Goal: Transaction & Acquisition: Purchase product/service

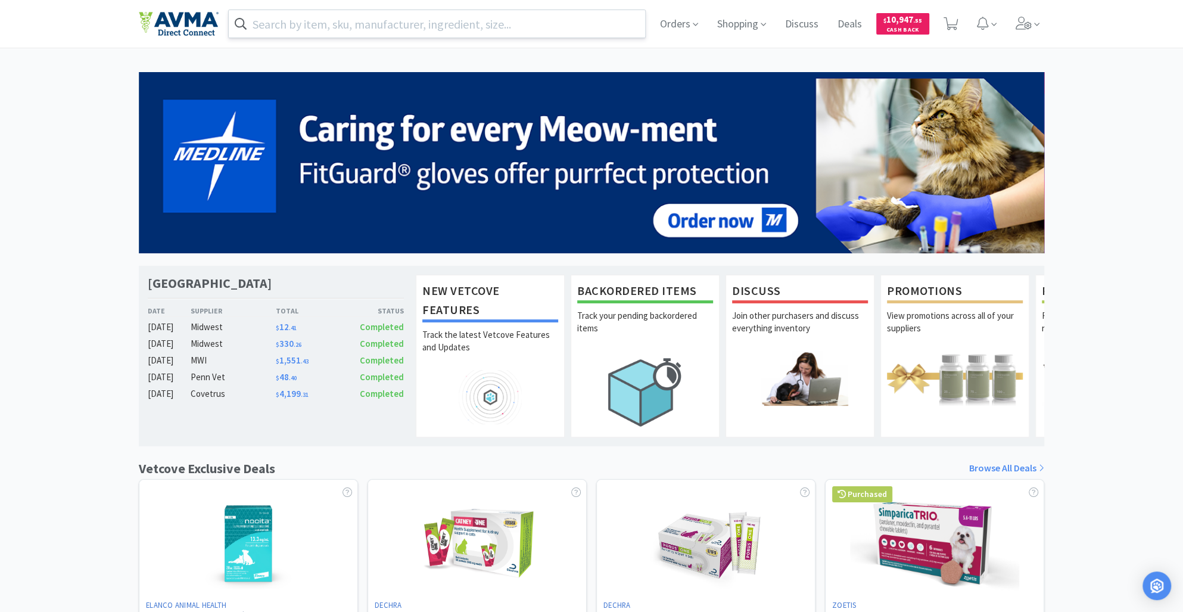
click at [319, 27] on input "text" at bounding box center [437, 23] width 416 height 27
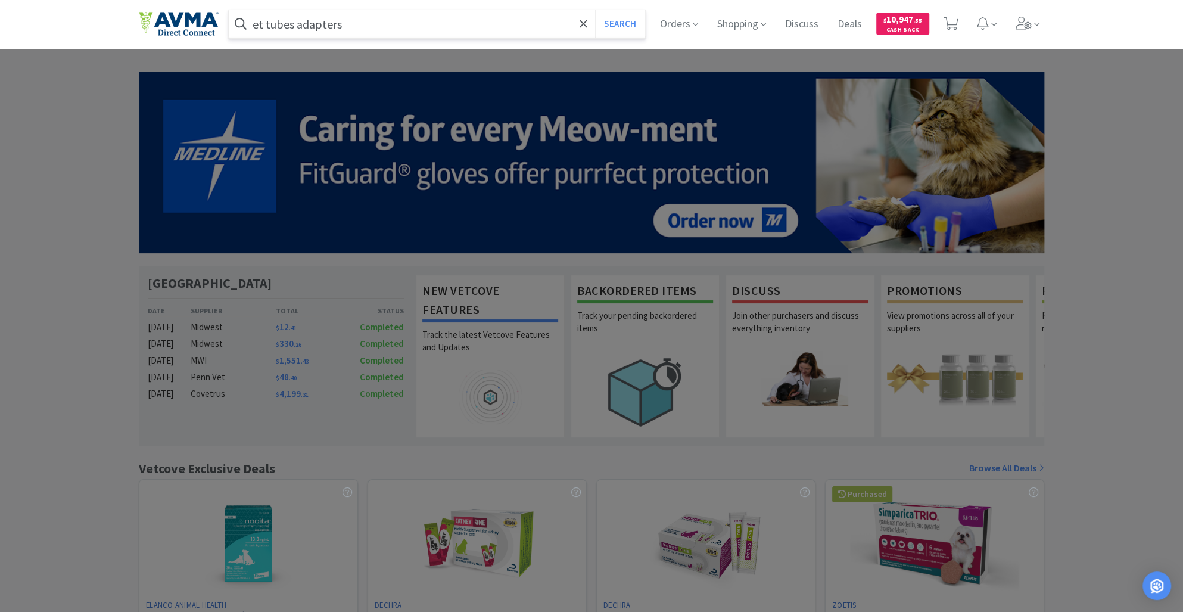
type input "et tubes adapters"
click at [595, 10] on button "Search" at bounding box center [619, 23] width 49 height 27
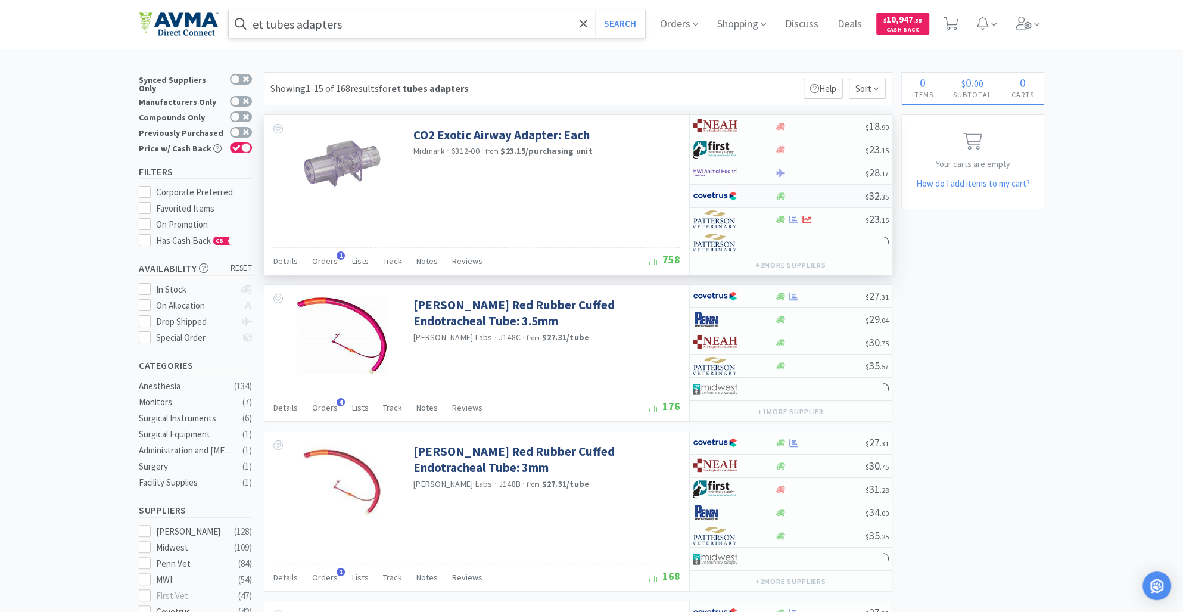
click at [782, 199] on icon at bounding box center [780, 196] width 9 height 9
select select "1"
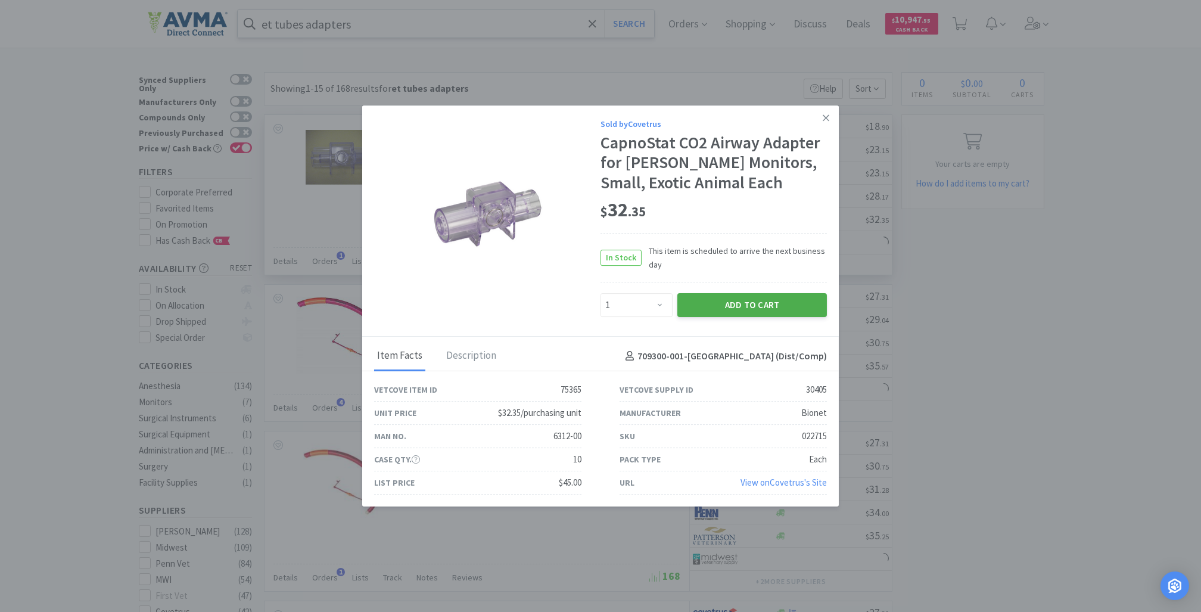
click at [784, 300] on button "Add to Cart" at bounding box center [752, 305] width 150 height 24
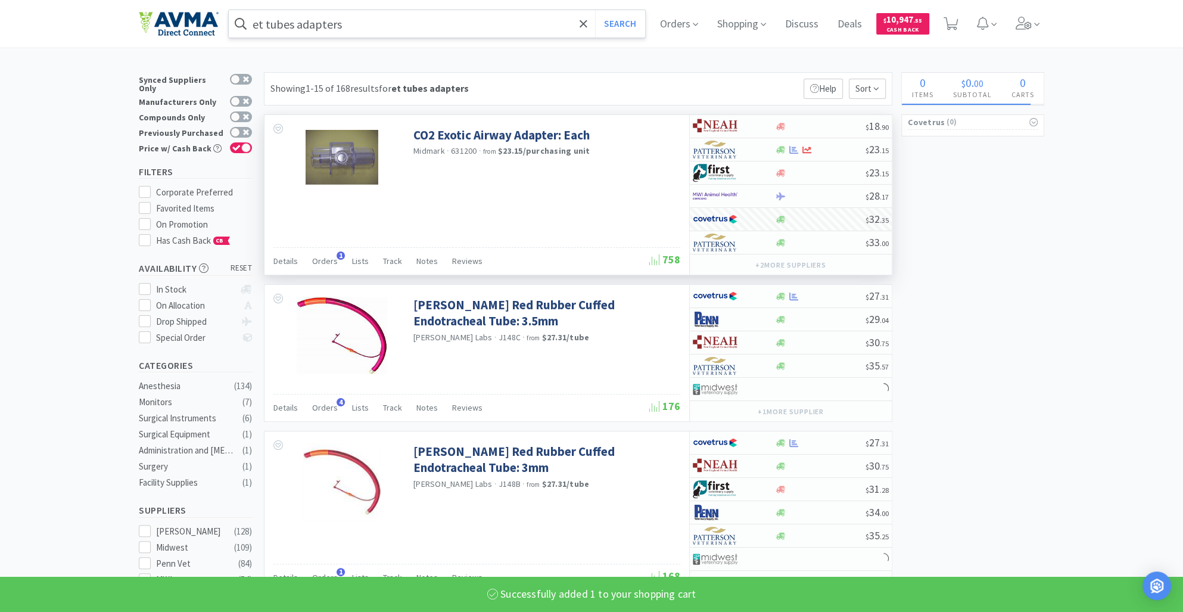
select select "1"
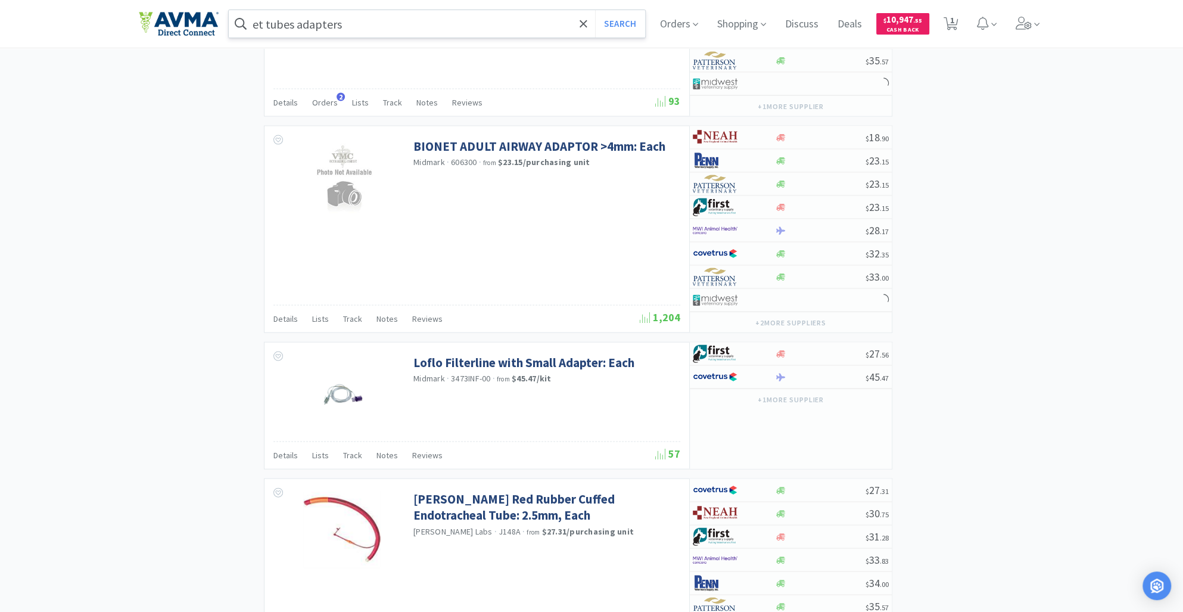
scroll to position [2143, 0]
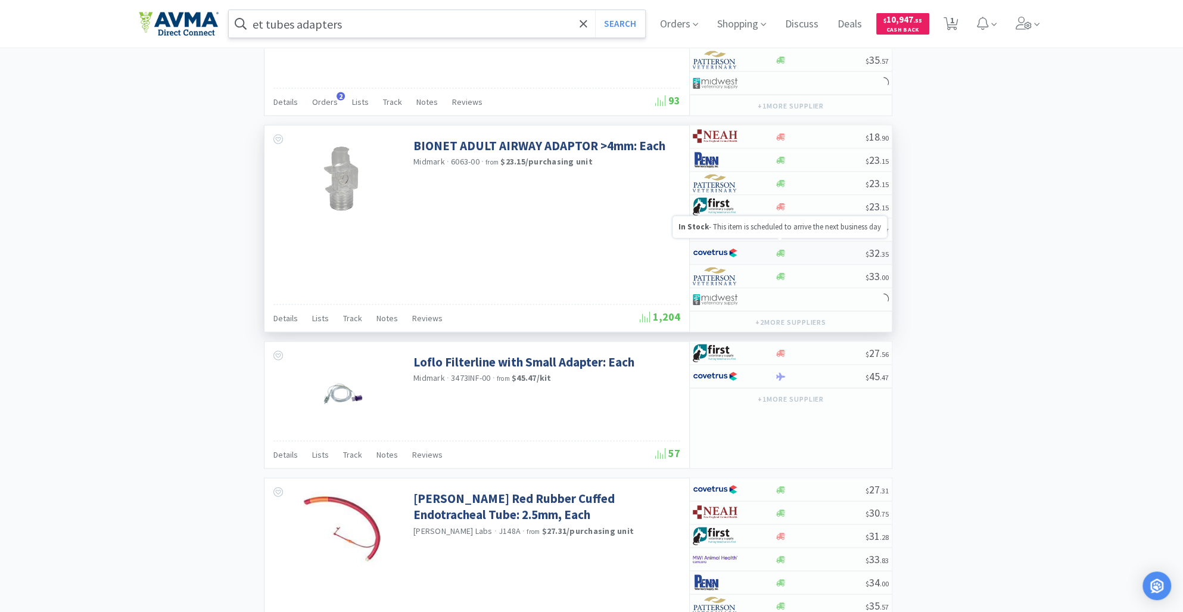
click at [784, 249] on icon at bounding box center [780, 253] width 9 height 9
select select "1"
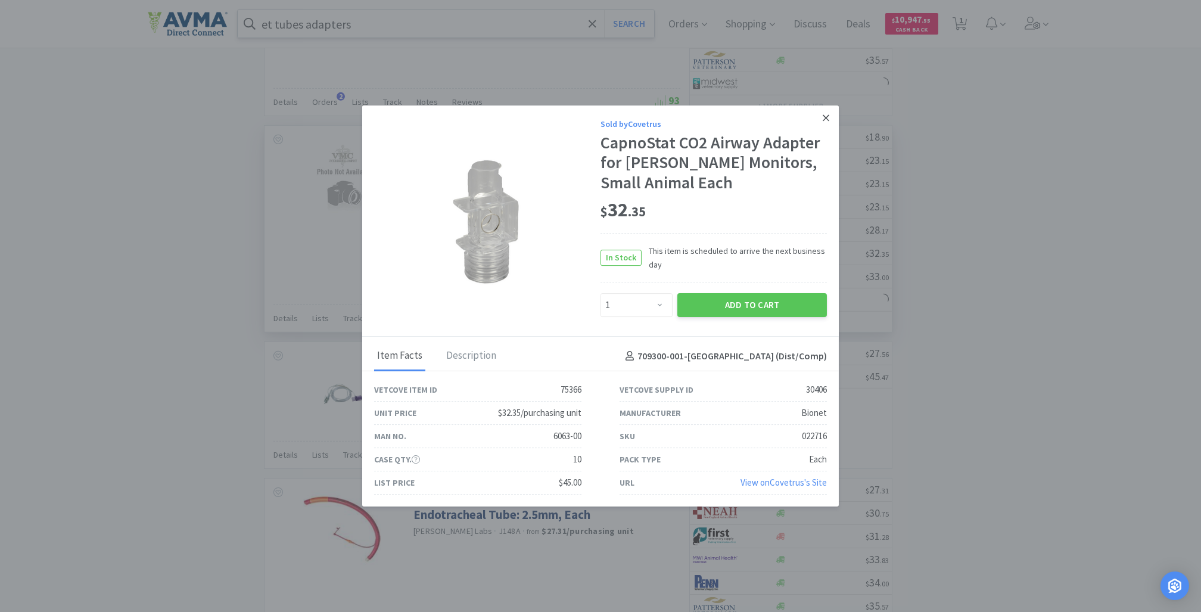
click at [828, 120] on icon at bounding box center [826, 117] width 7 height 7
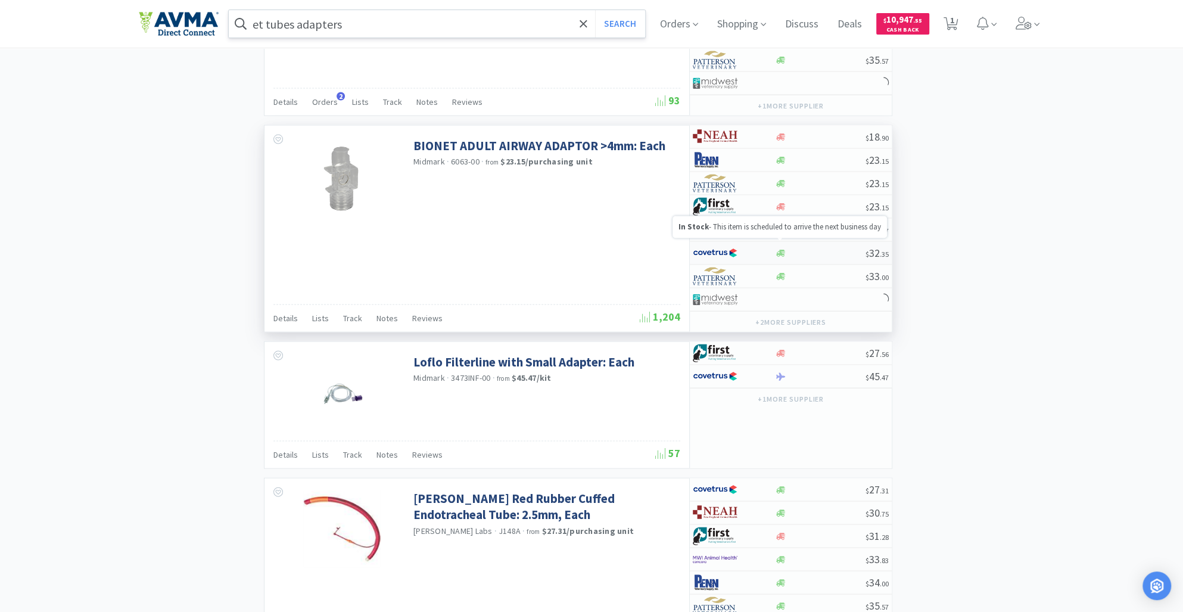
click at [779, 250] on icon at bounding box center [780, 253] width 9 height 7
select select "1"
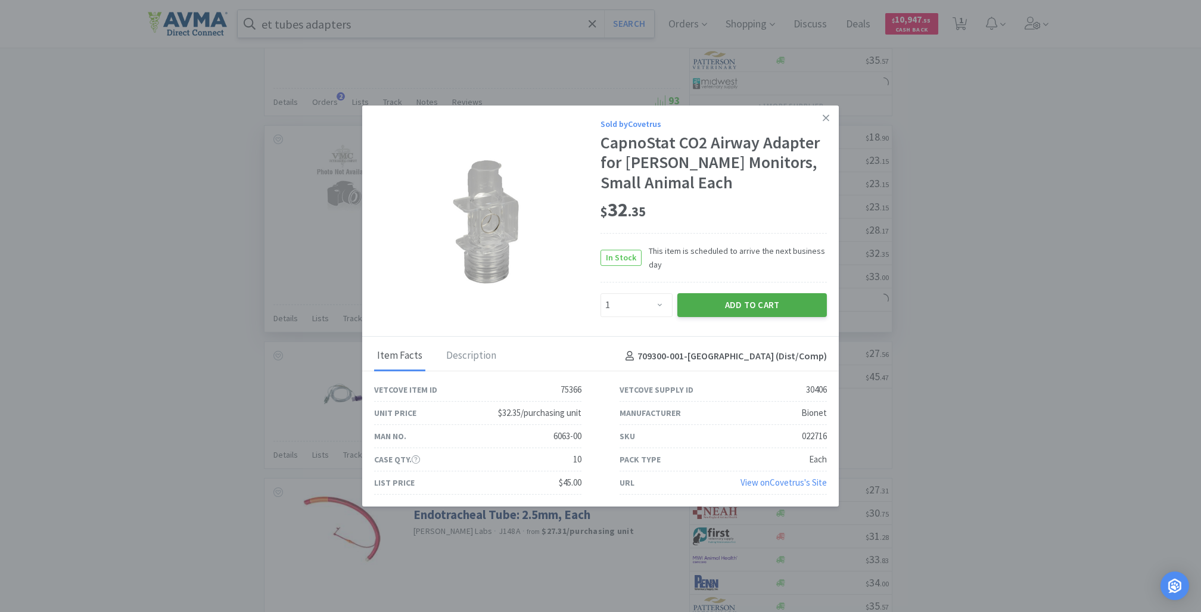
click at [744, 307] on button "Add to Cart" at bounding box center [752, 305] width 150 height 24
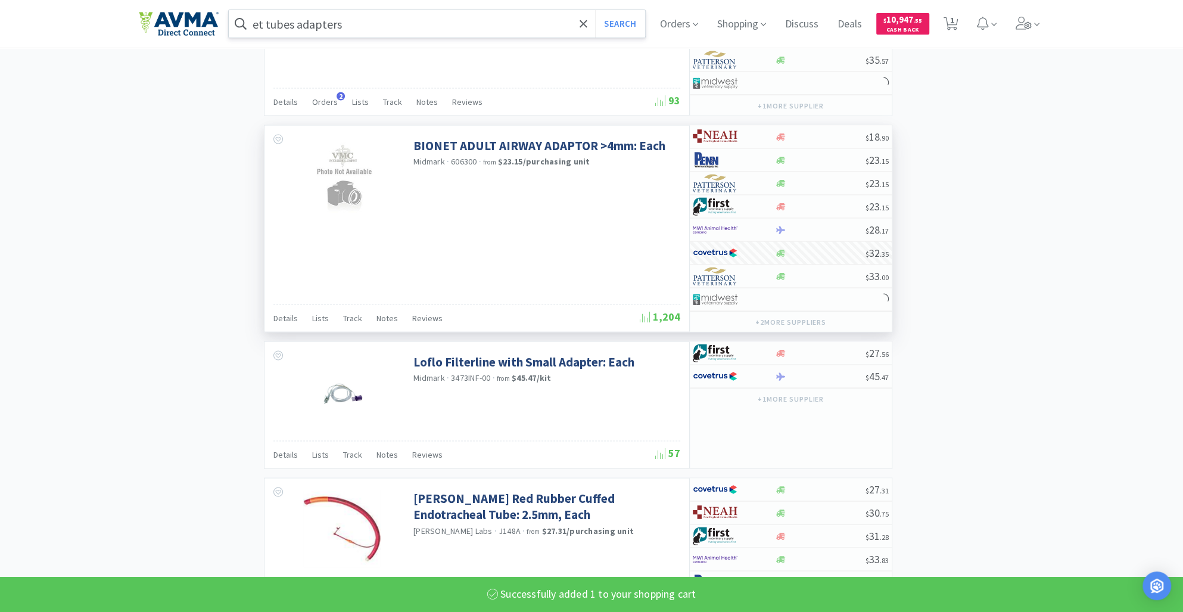
select select "1"
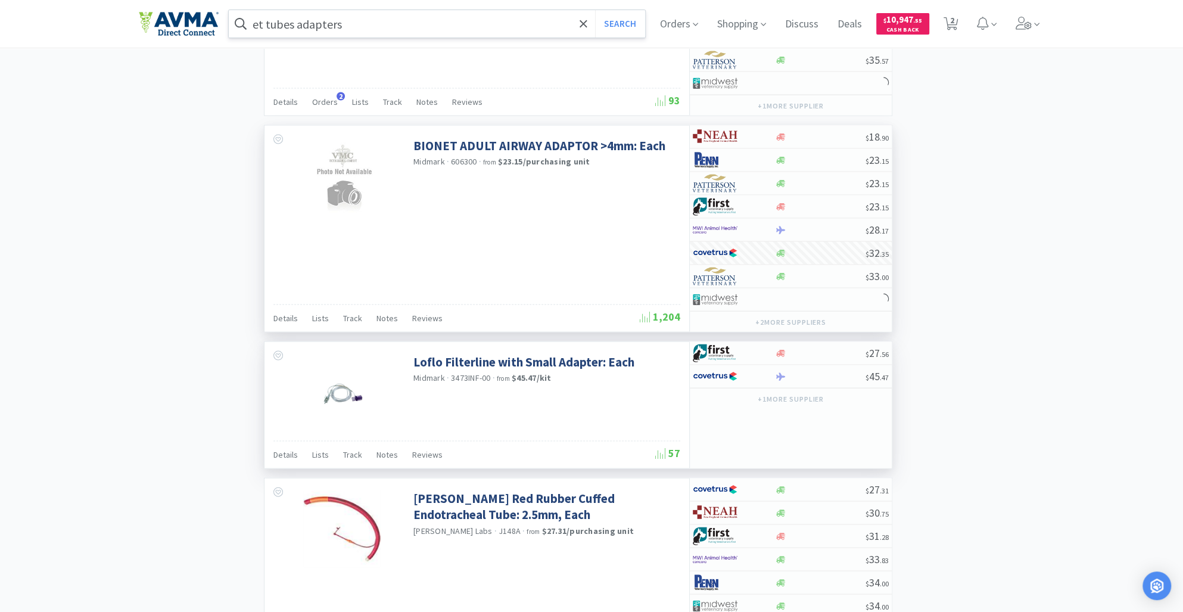
click at [343, 391] on img at bounding box center [341, 392] width 77 height 77
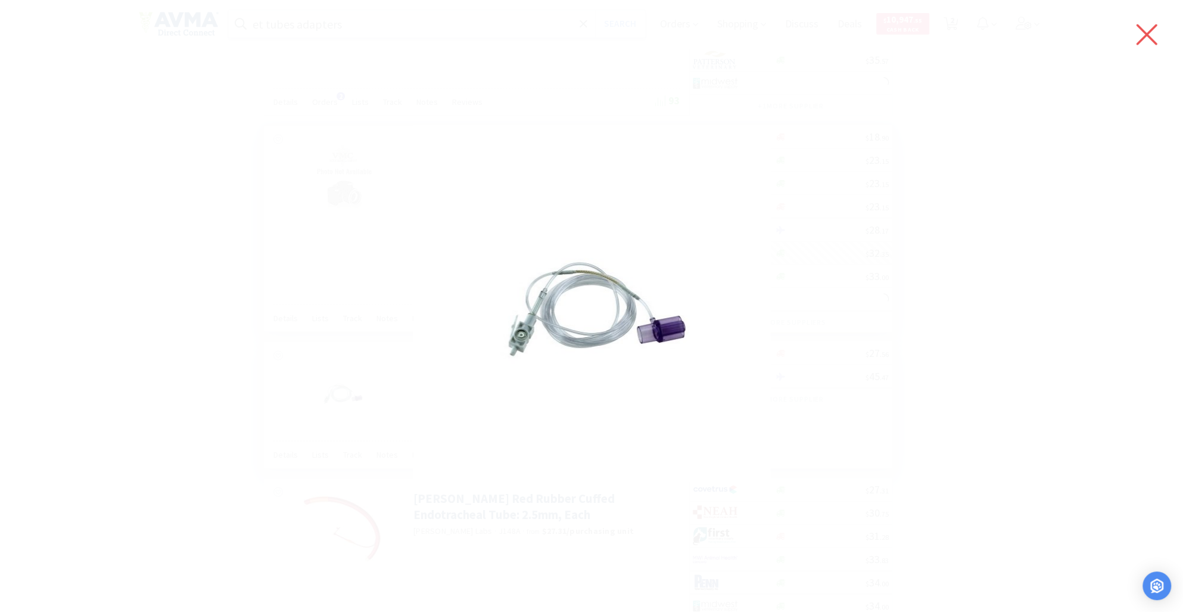
click at [1147, 31] on icon at bounding box center [1146, 34] width 25 height 33
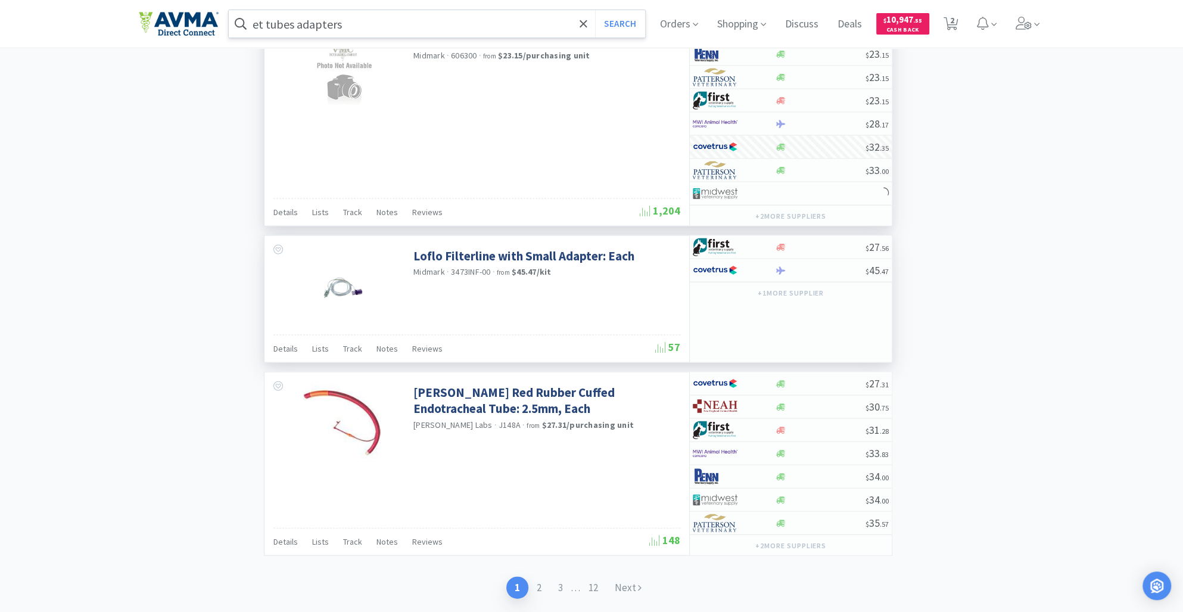
scroll to position [2294, 0]
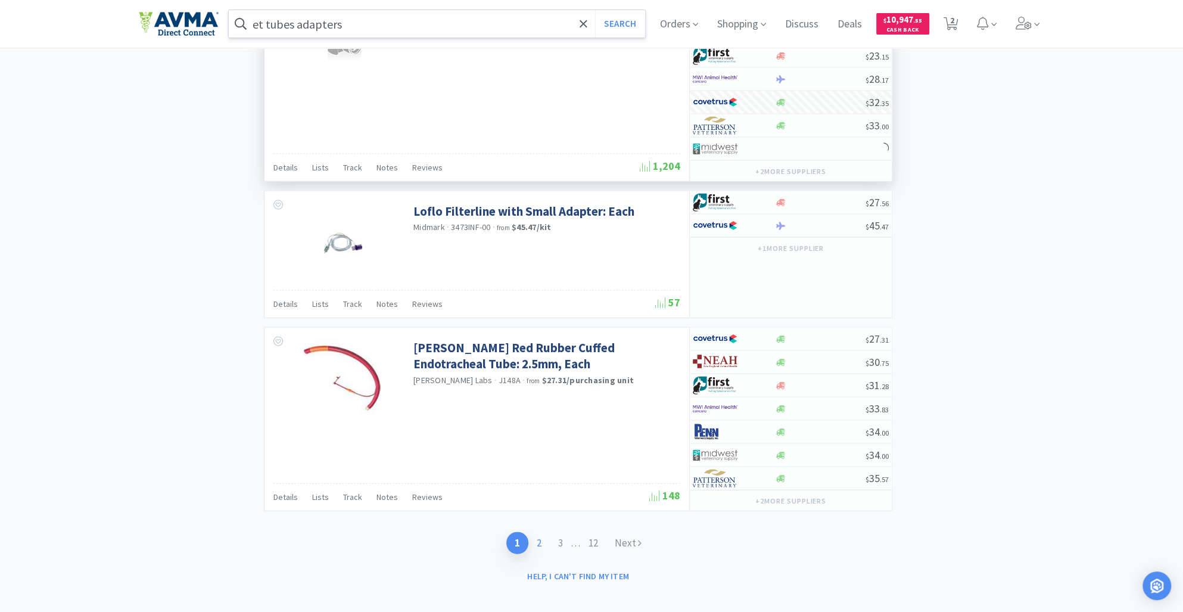
click at [539, 537] on link "2" at bounding box center [539, 543] width 21 height 22
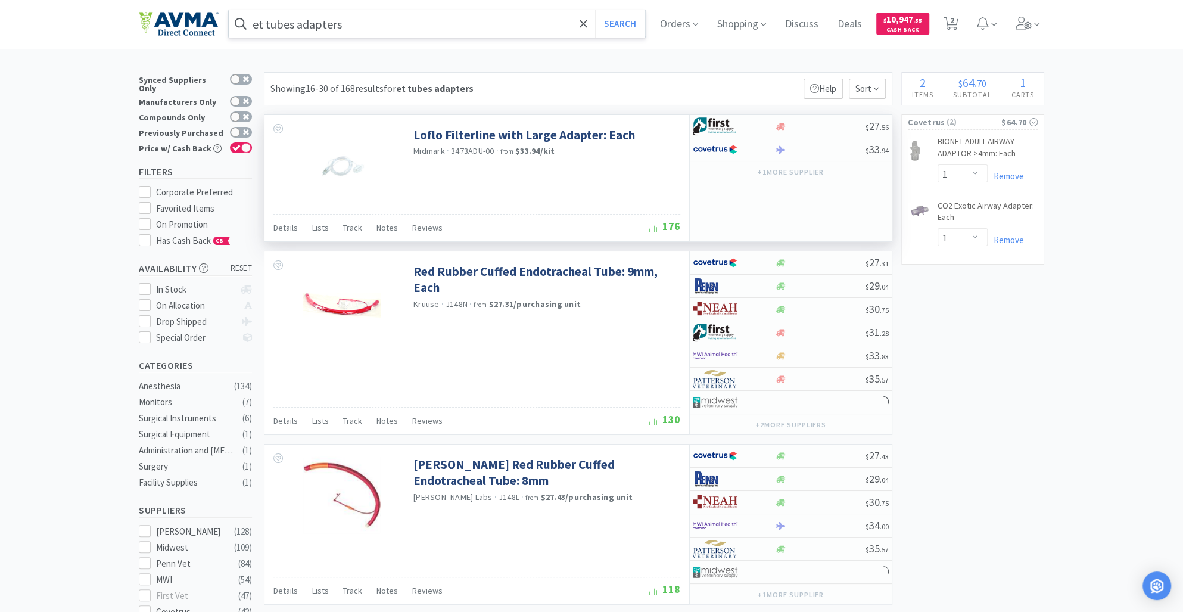
click at [352, 169] on img at bounding box center [341, 165] width 77 height 77
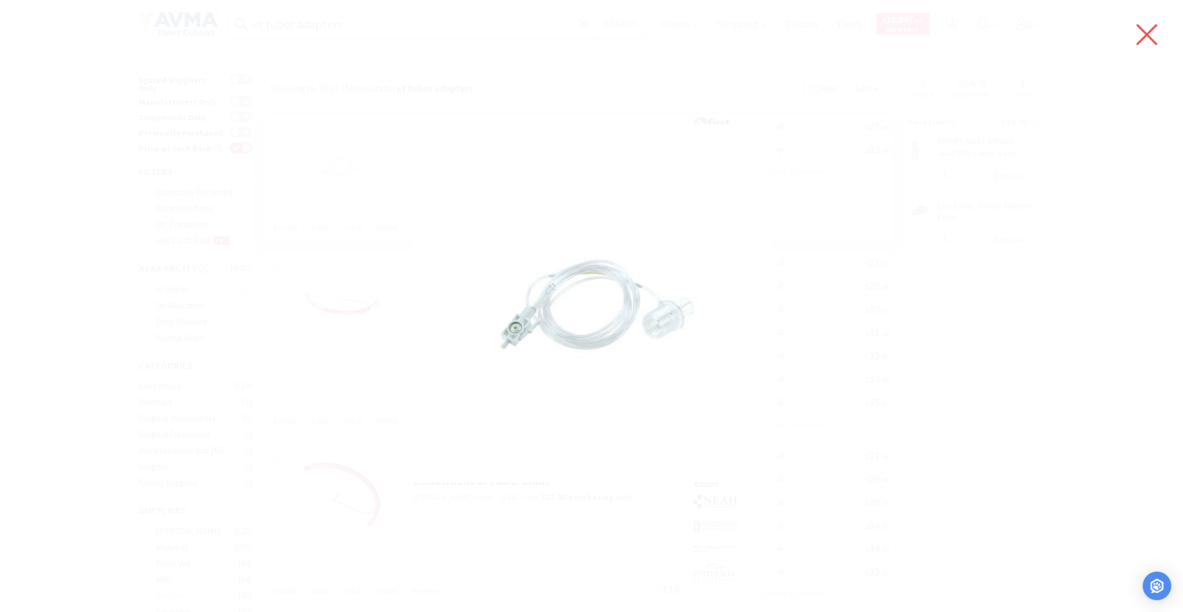
click at [1145, 25] on icon at bounding box center [1146, 34] width 25 height 33
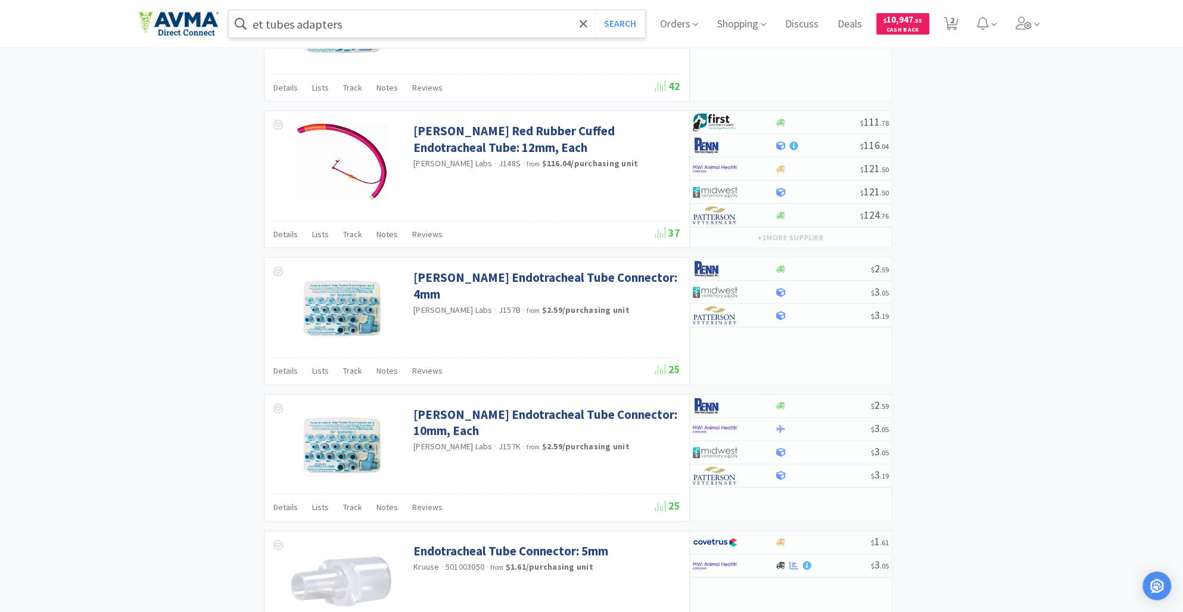
scroll to position [1387, 0]
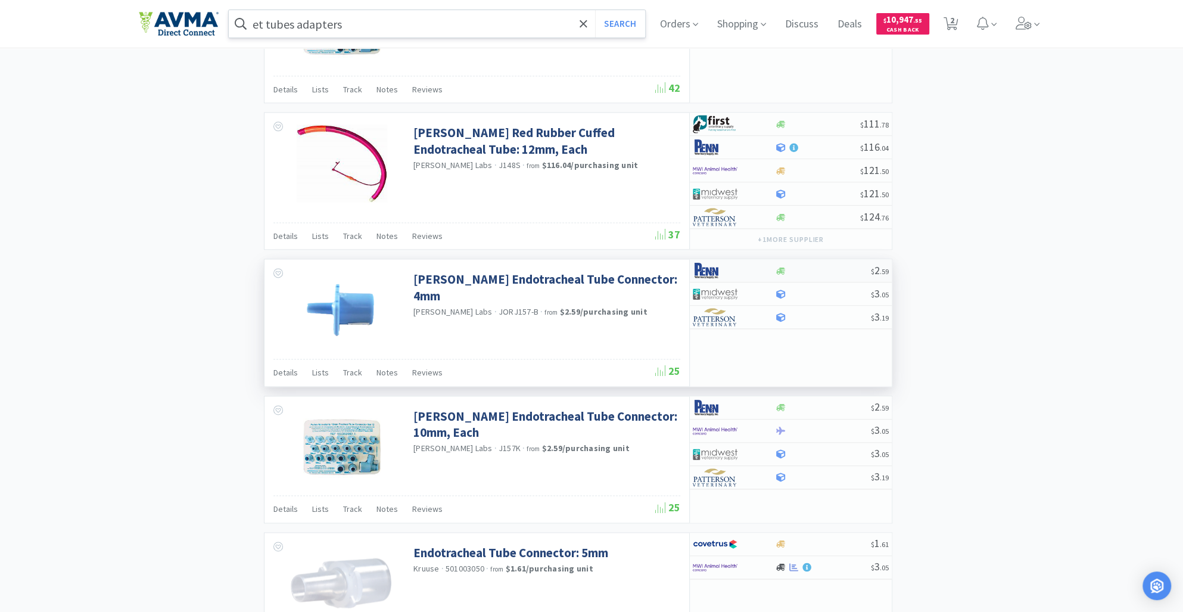
click at [782, 273] on div "$ 2 . 59" at bounding box center [791, 270] width 202 height 23
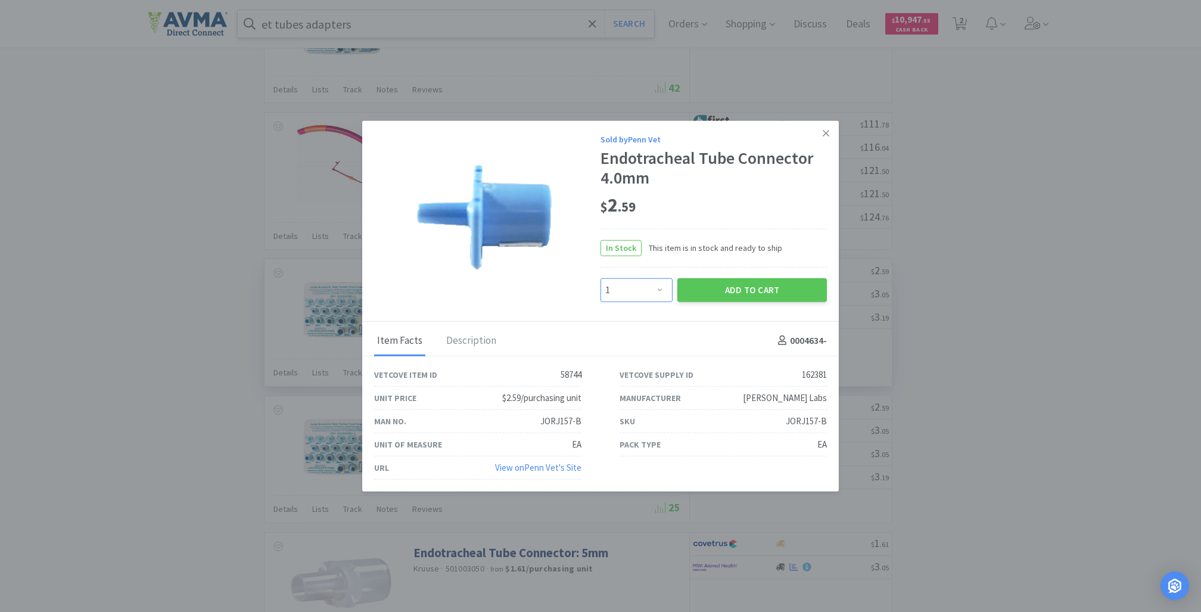
click at [660, 290] on select "Enter Quantity 1 2 3 4 5 6 7 8 9 10 11 12 13 14 15 16 17 18 19 20 Enter Quantity" at bounding box center [637, 290] width 72 height 24
select select "4"
click at [601, 278] on select "Enter Quantity 1 2 3 4 5 6 7 8 9 10 11 12 13 14 15 16 17 18 19 20 Enter Quantity" at bounding box center [637, 290] width 72 height 24
click at [740, 278] on button "Add to Cart" at bounding box center [752, 290] width 150 height 24
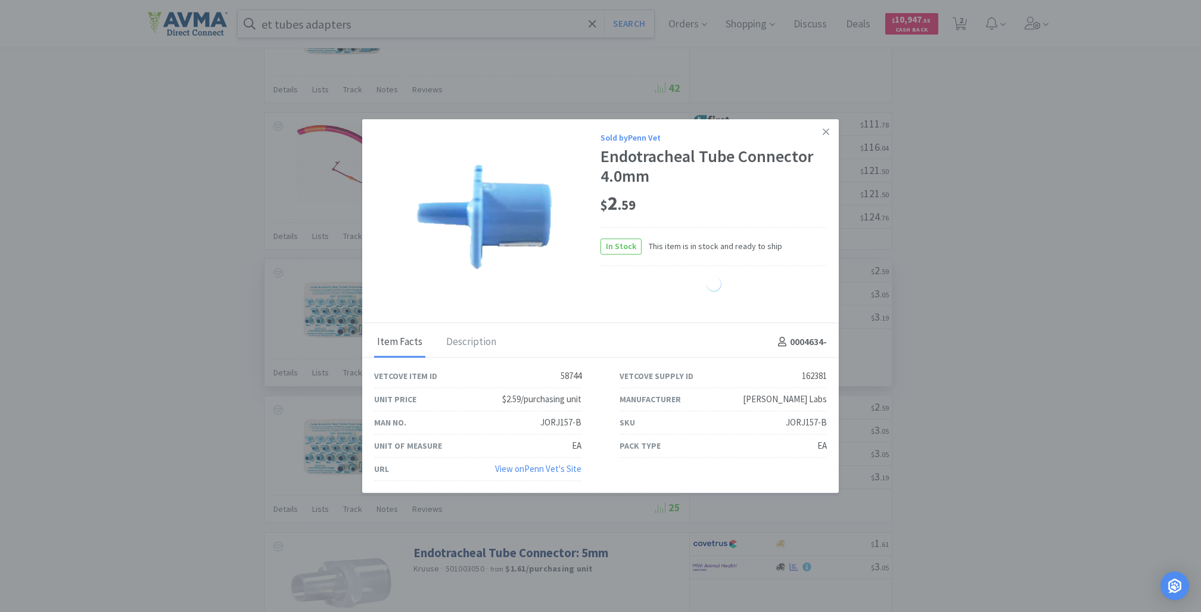
select select "4"
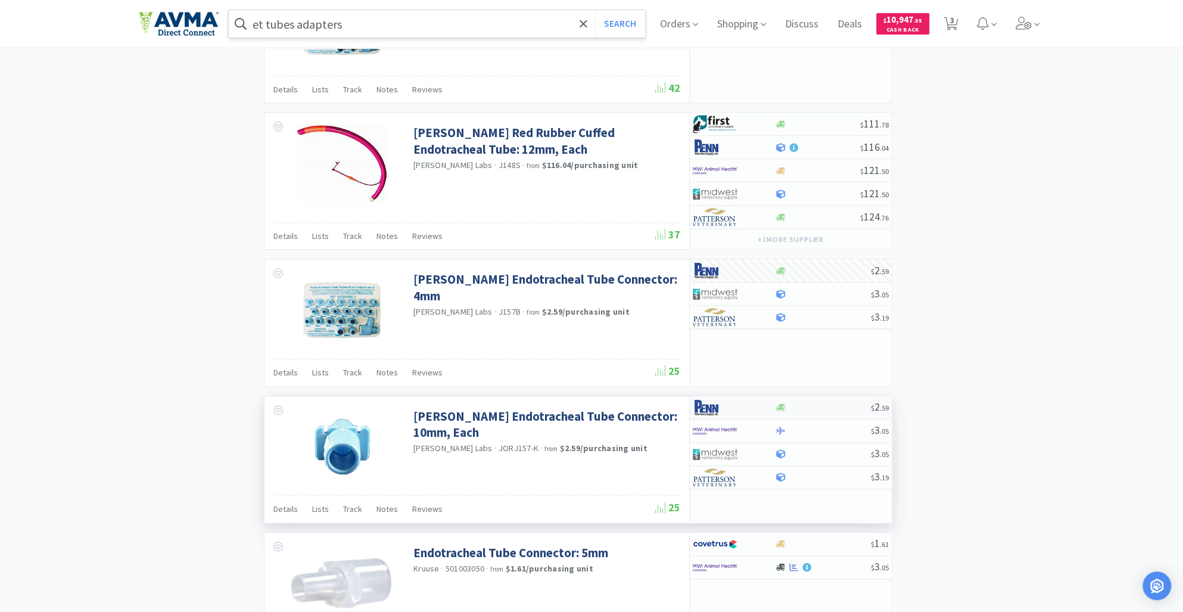
click at [779, 409] on div "$ 2 . 59" at bounding box center [791, 407] width 202 height 23
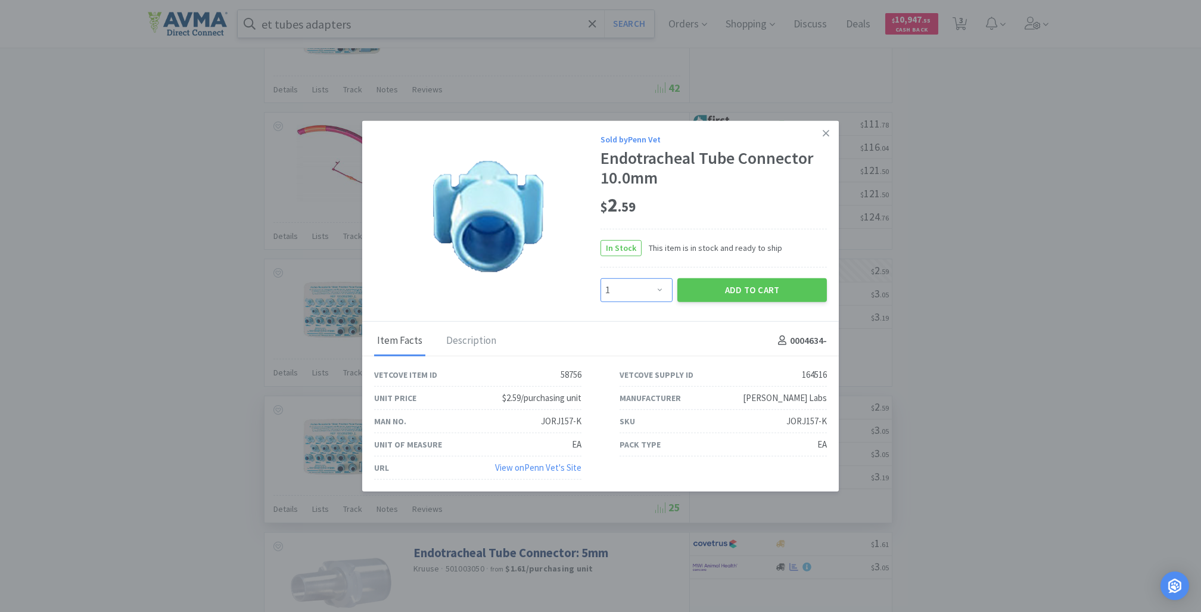
click at [660, 293] on select "Enter Quantity 1 2 3 4 5 6 7 8 9 10 11 12 13 14 15 16 17 18 19 20 Enter Quantity" at bounding box center [637, 290] width 72 height 24
select select "3"
click at [601, 278] on select "Enter Quantity 1 2 3 4 5 6 7 8 9 10 11 12 13 14 15 16 17 18 19 20 Enter Quantity" at bounding box center [637, 290] width 72 height 24
click at [738, 297] on button "Add to Cart" at bounding box center [752, 290] width 150 height 24
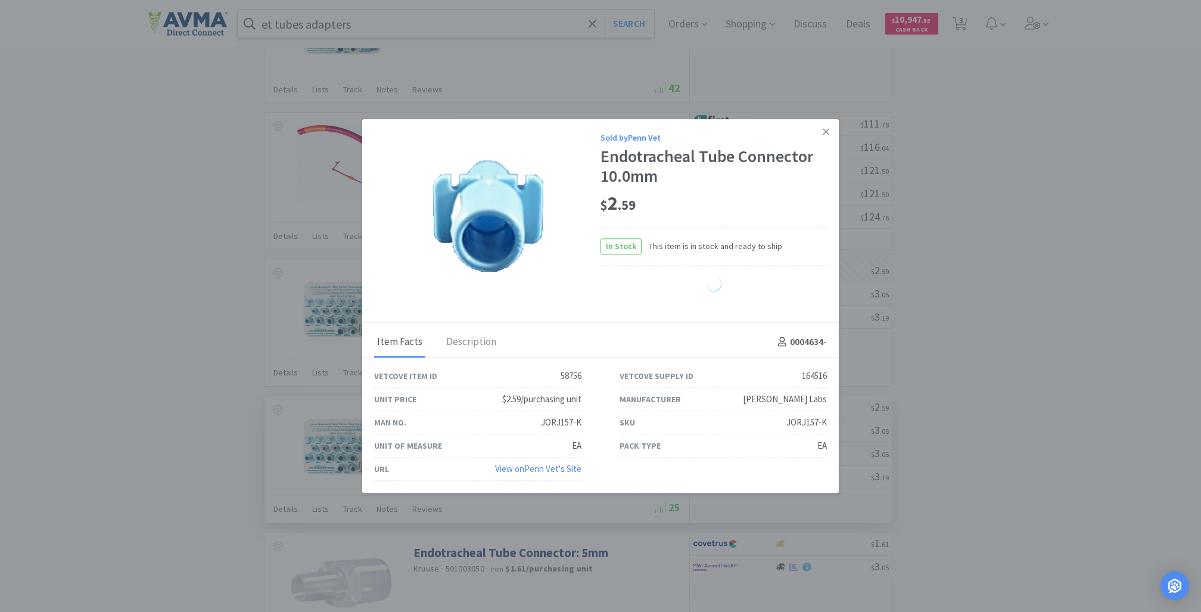
select select "3"
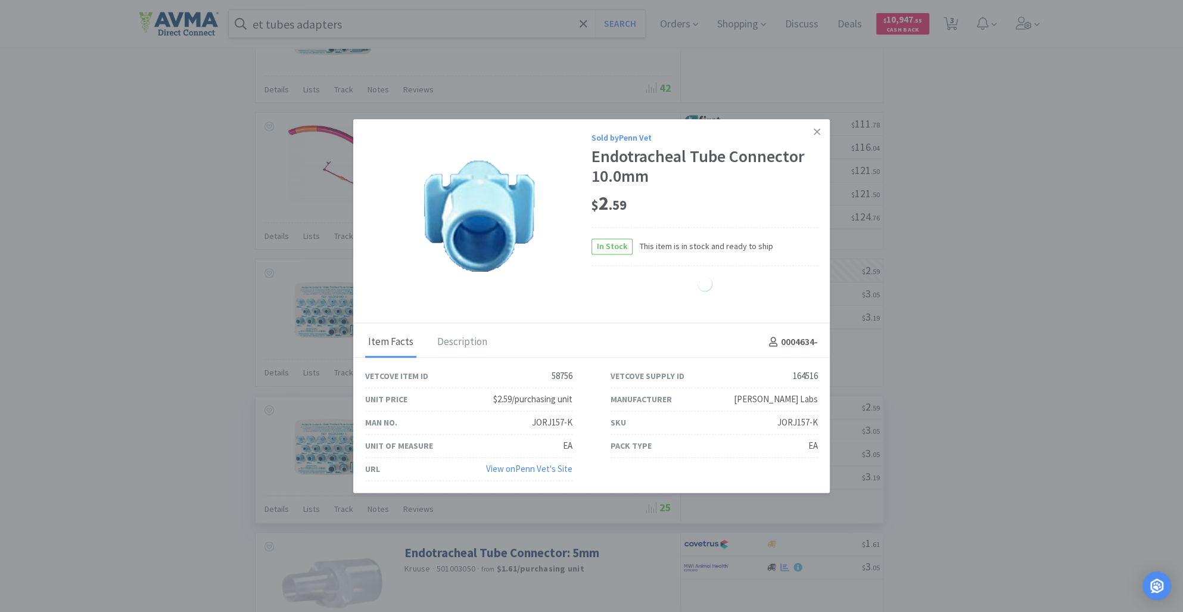
select select "4"
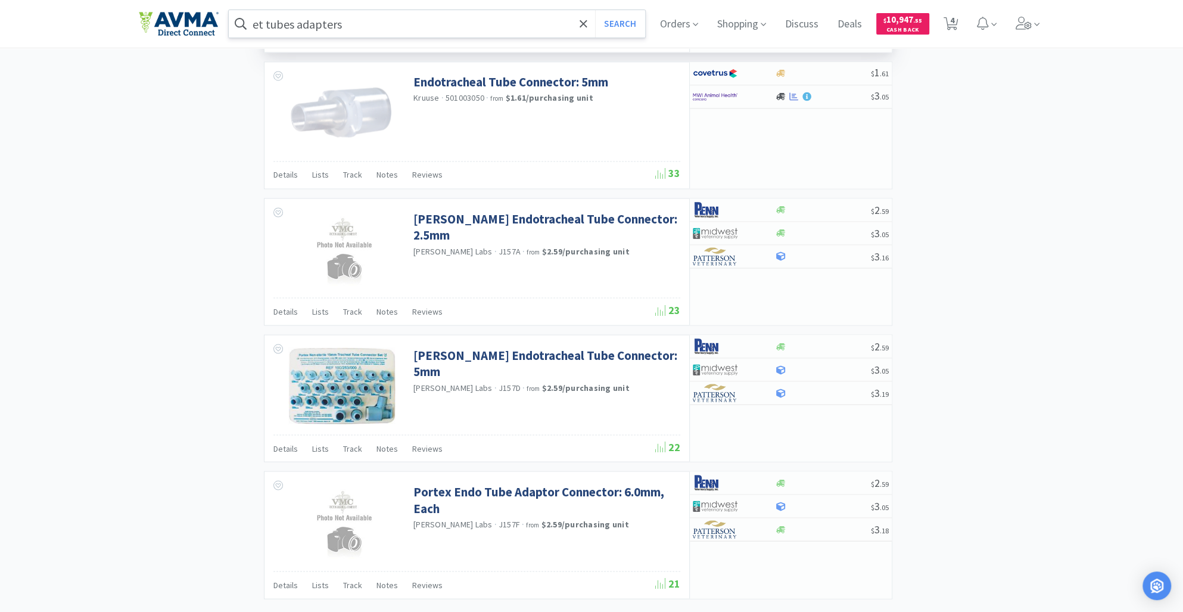
scroll to position [1873, 0]
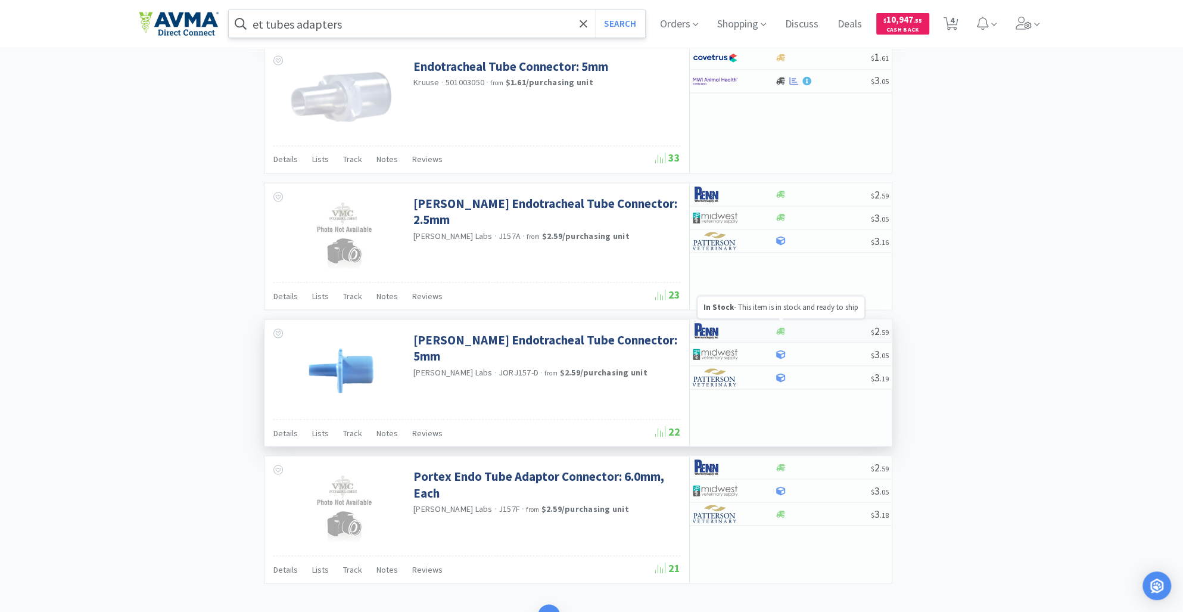
click at [781, 327] on icon at bounding box center [780, 330] width 9 height 7
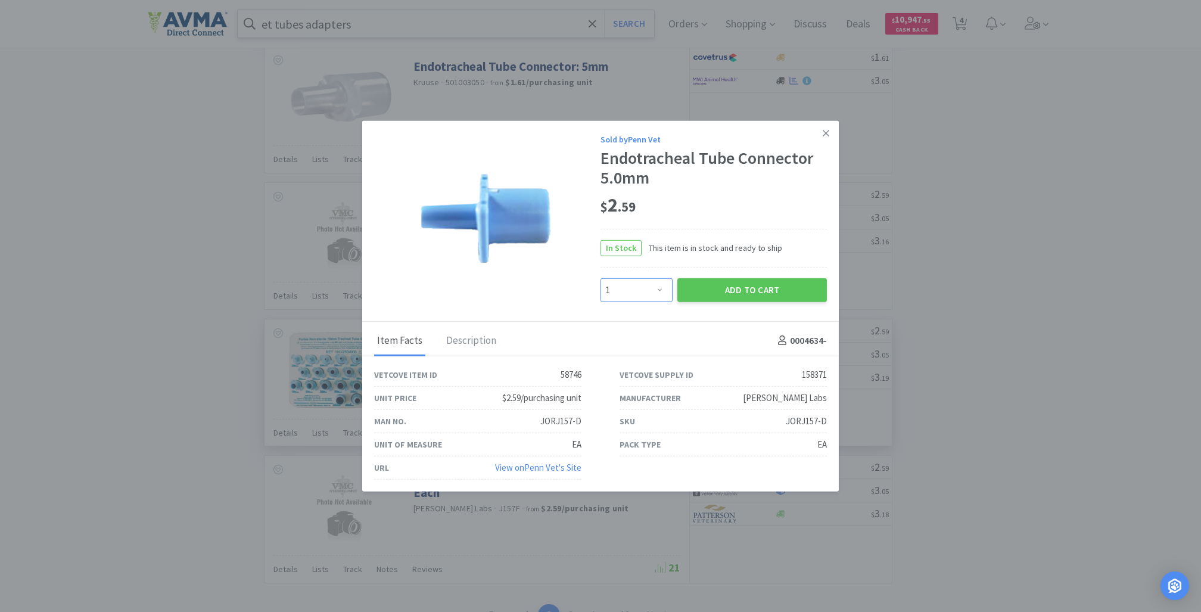
click at [664, 288] on select "Enter Quantity 1 2 3 4 5 6 7 8 9 10 11 12 13 14 15 16 17 18 19 20 Enter Quantity" at bounding box center [637, 290] width 72 height 24
select select "3"
click at [601, 278] on select "Enter Quantity 1 2 3 4 5 6 7 8 9 10 11 12 13 14 15 16 17 18 19 20 Enter Quantity" at bounding box center [637, 290] width 72 height 24
click at [741, 290] on button "Add to Cart" at bounding box center [752, 290] width 150 height 24
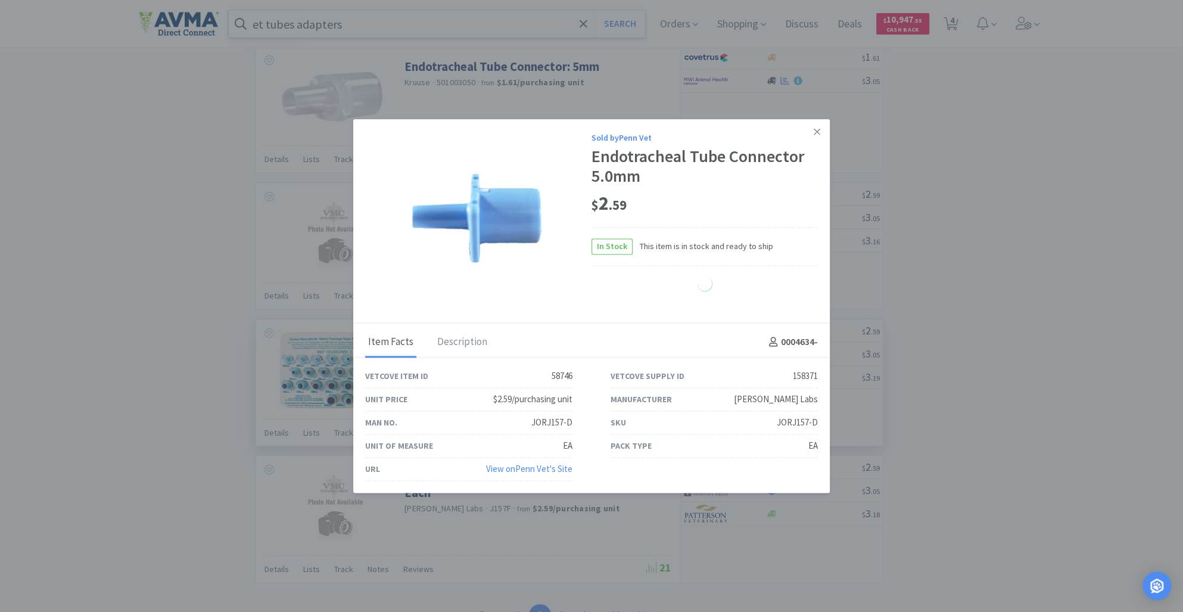
select select "3"
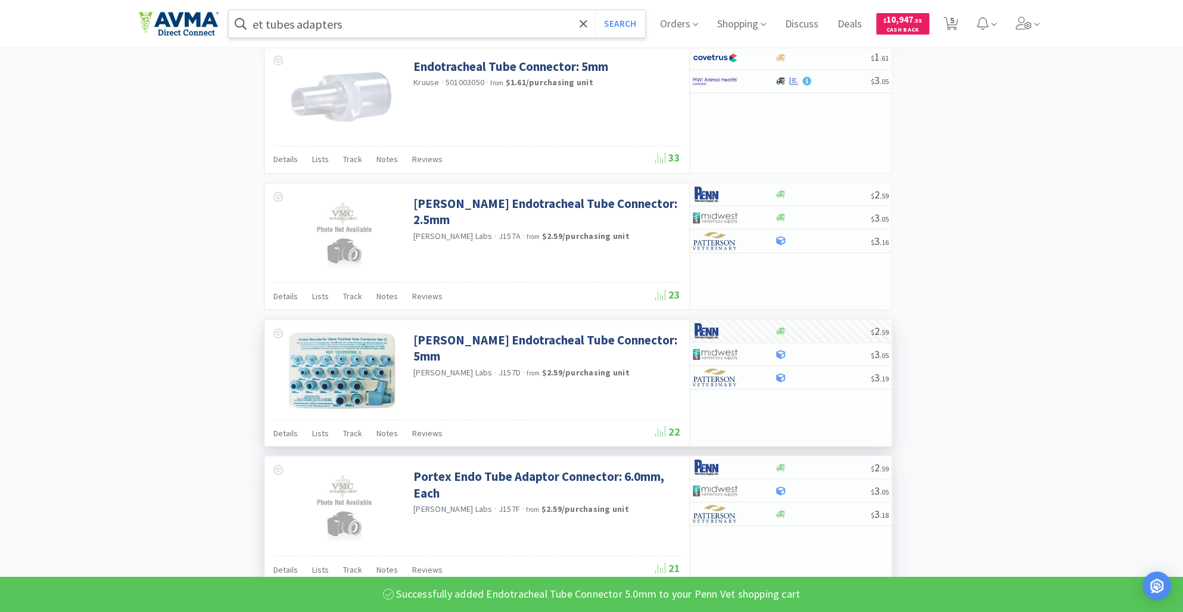
scroll to position [1948, 0]
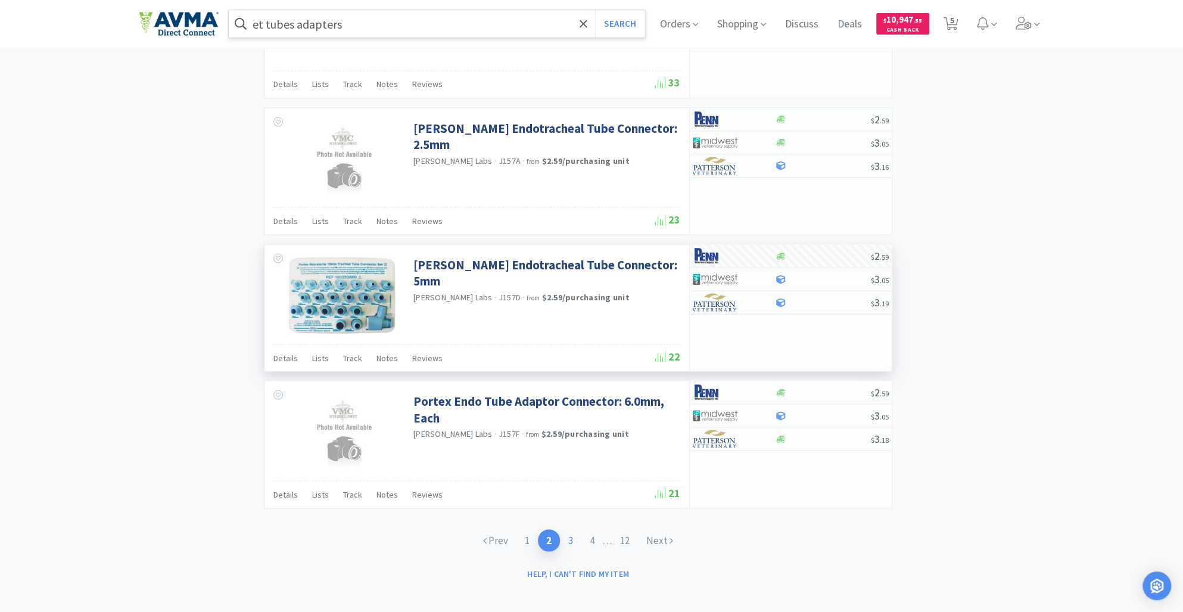
click at [571, 531] on link "3" at bounding box center [570, 540] width 21 height 22
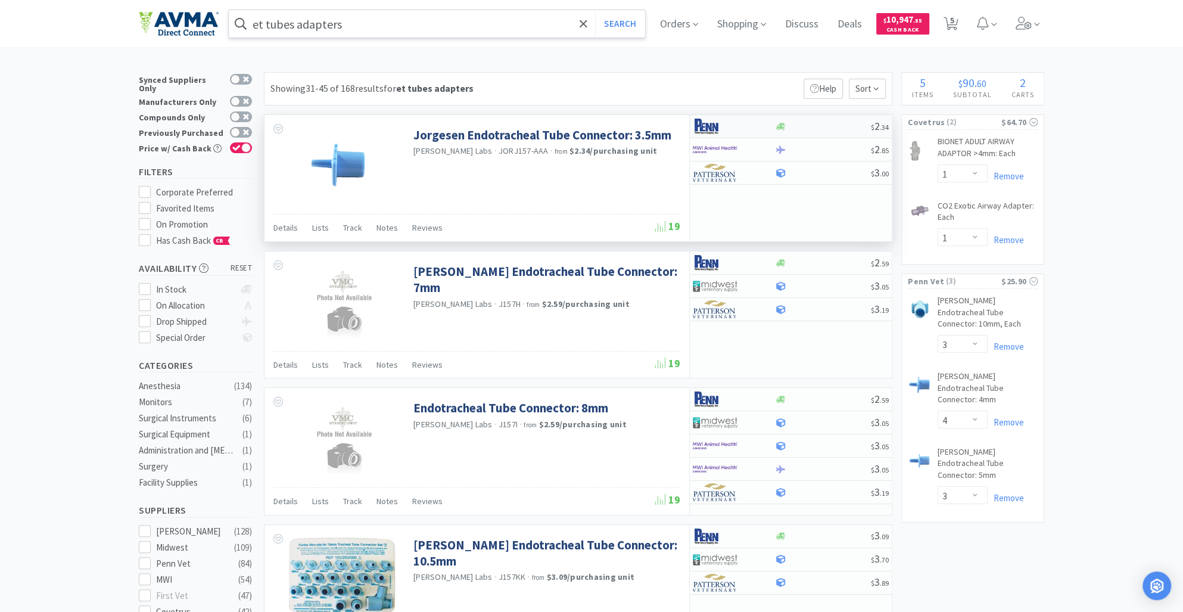
click at [782, 120] on div "$ 2 . 34" at bounding box center [791, 126] width 202 height 23
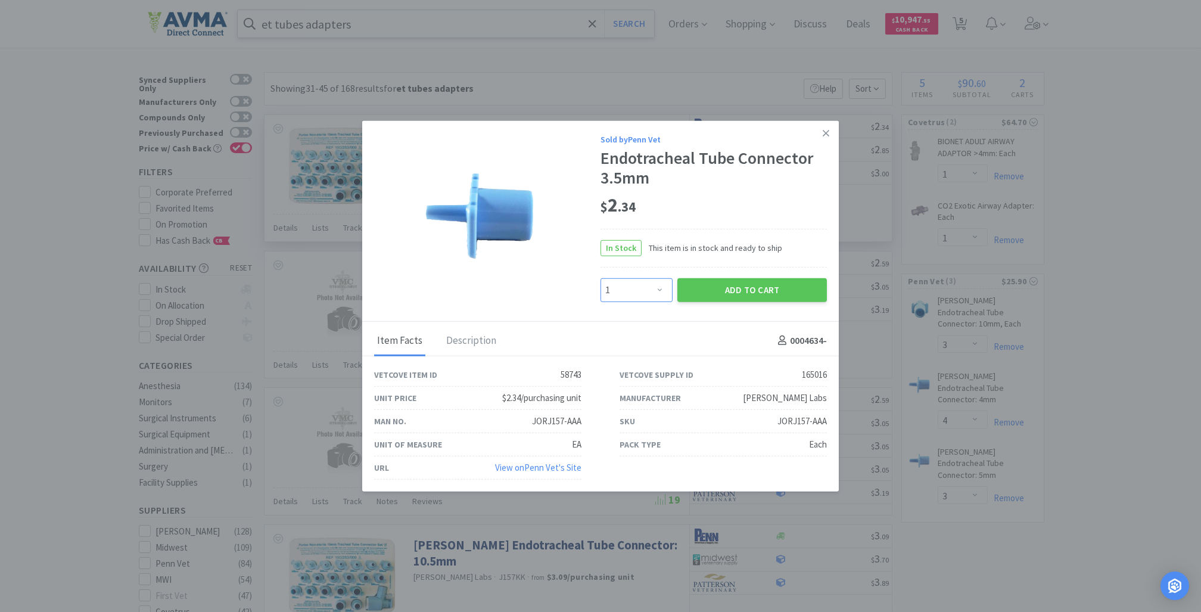
click at [658, 289] on select "Enter Quantity 1 2 3 4 5 6 7 8 9 10 11 12 13 14 15 16 17 18 19 20 Enter Quantity" at bounding box center [637, 290] width 72 height 24
select select "3"
click at [601, 278] on select "Enter Quantity 1 2 3 4 5 6 7 8 9 10 11 12 13 14 15 16 17 18 19 20 Enter Quantity" at bounding box center [637, 290] width 72 height 24
click at [764, 292] on button "Add to Cart" at bounding box center [752, 290] width 150 height 24
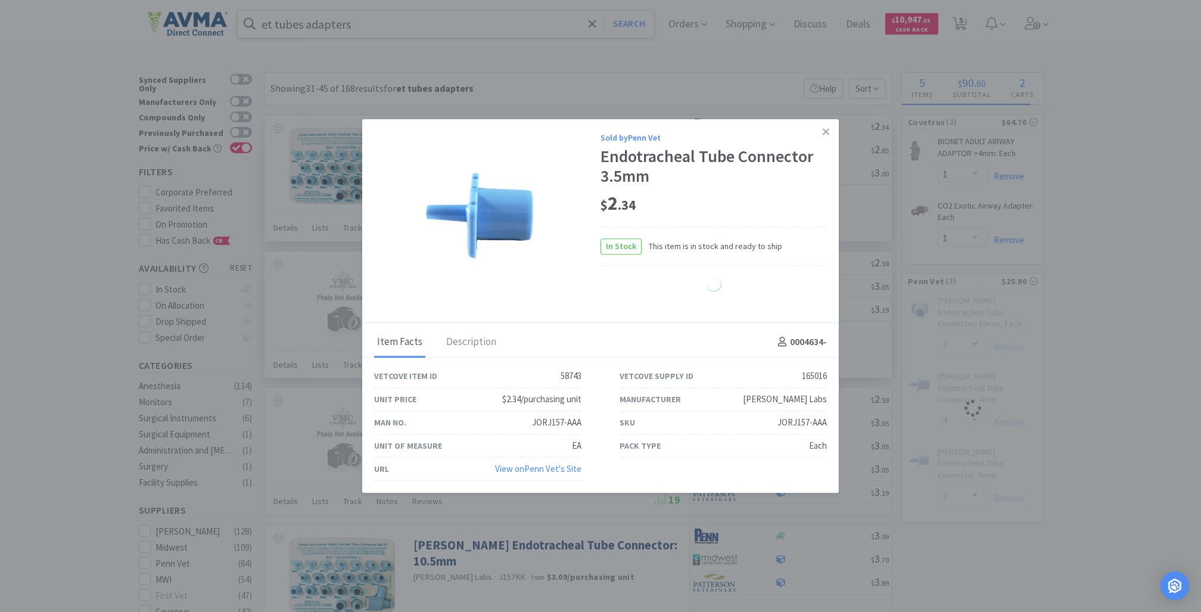
select select "3"
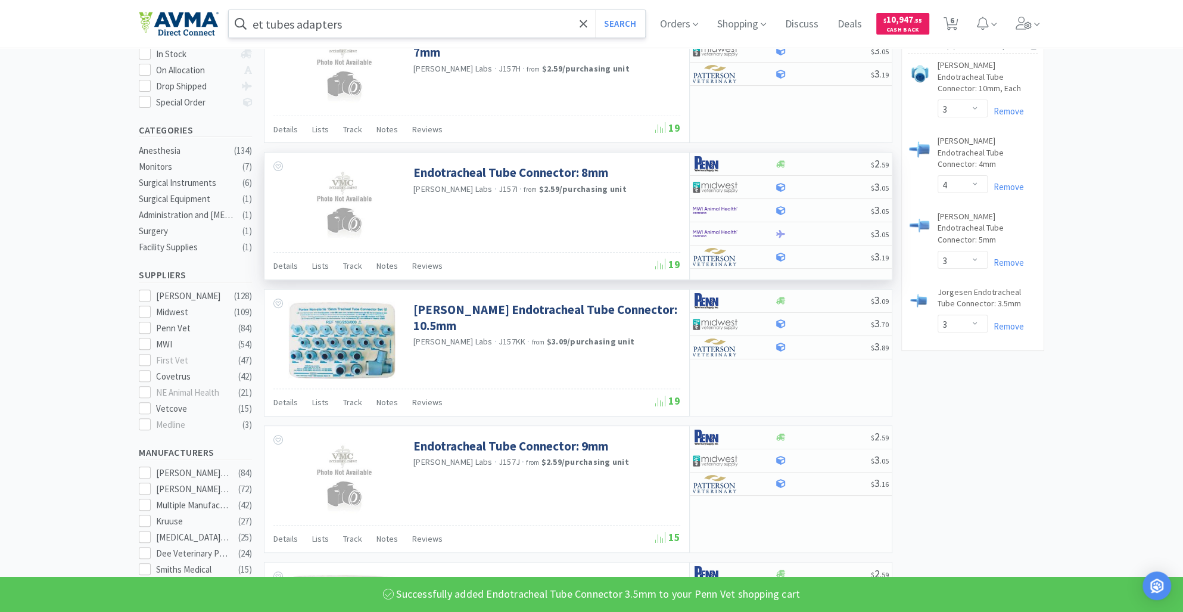
scroll to position [243, 0]
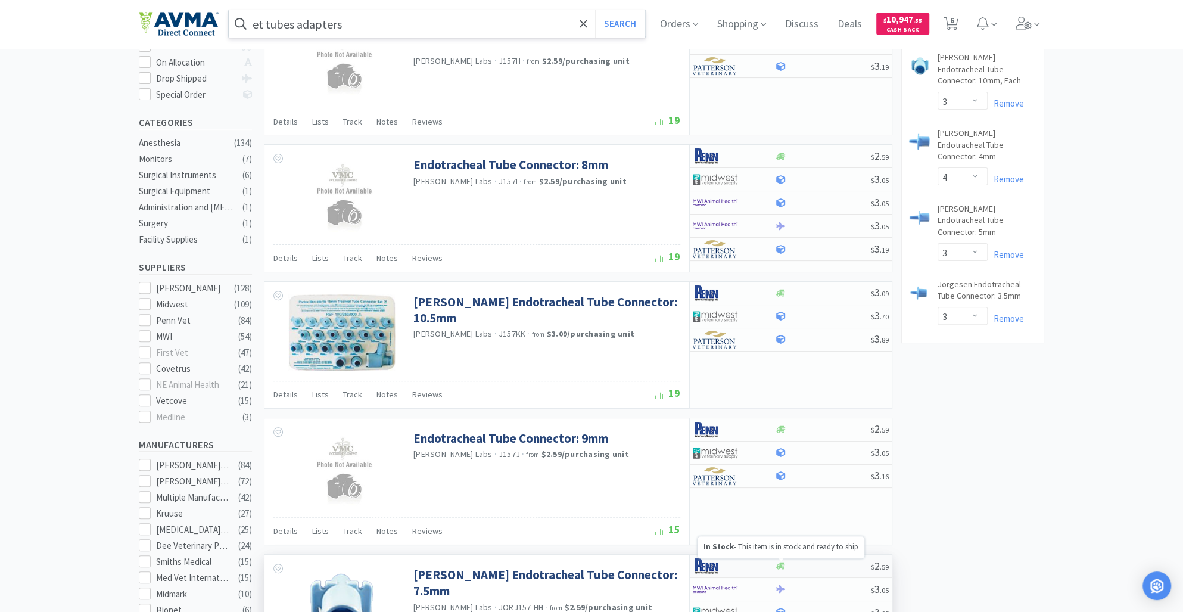
click at [782, 565] on icon at bounding box center [780, 565] width 9 height 7
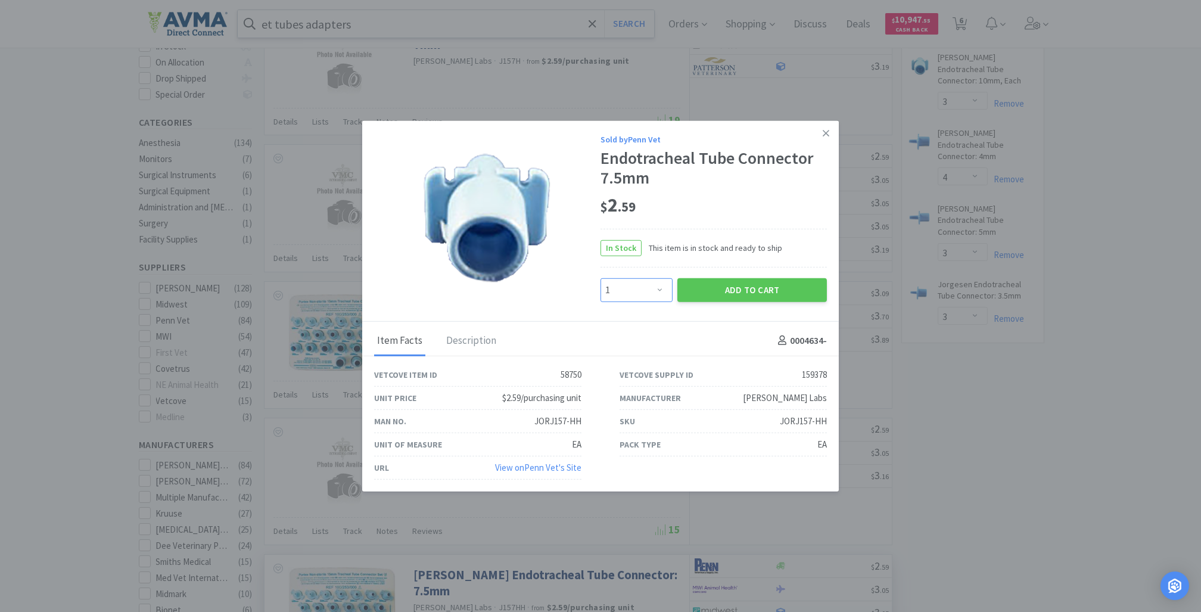
click at [655, 293] on select "Enter Quantity 1 2 3 4 5 6 7 8 9 10 11 12 13 14 15 16 17 18 19 20 Enter Quantity" at bounding box center [637, 290] width 72 height 24
select select "3"
click at [601, 278] on select "Enter Quantity 1 2 3 4 5 6 7 8 9 10 11 12 13 14 15 16 17 18 19 20 Enter Quantity" at bounding box center [637, 290] width 72 height 24
click at [763, 289] on button "Add to Cart" at bounding box center [752, 290] width 150 height 24
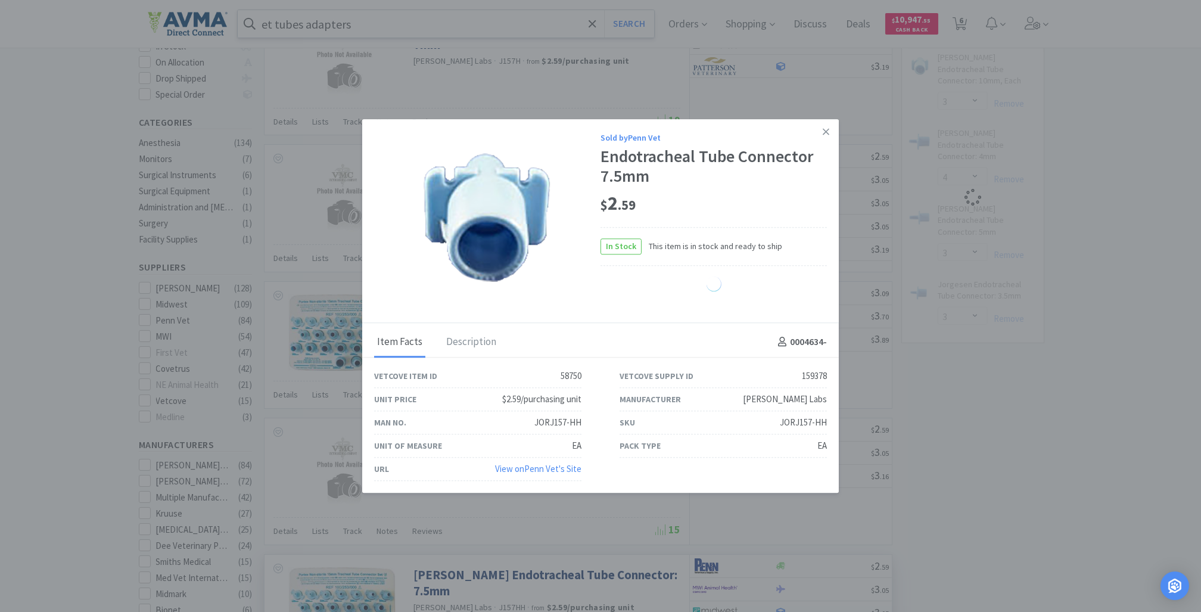
select select "3"
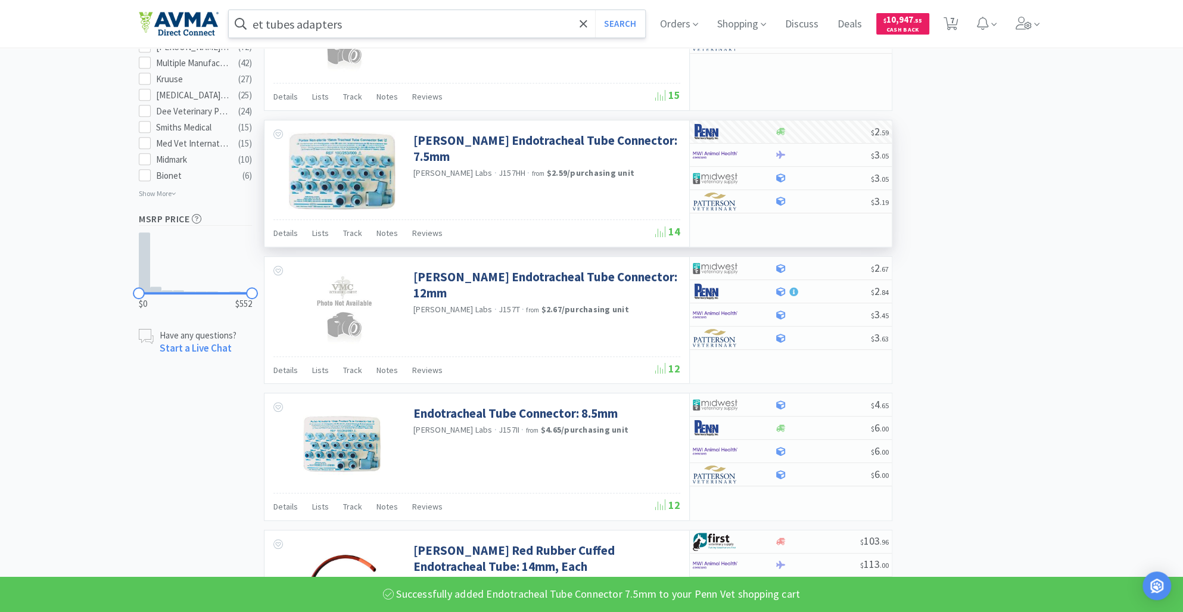
scroll to position [756, 0]
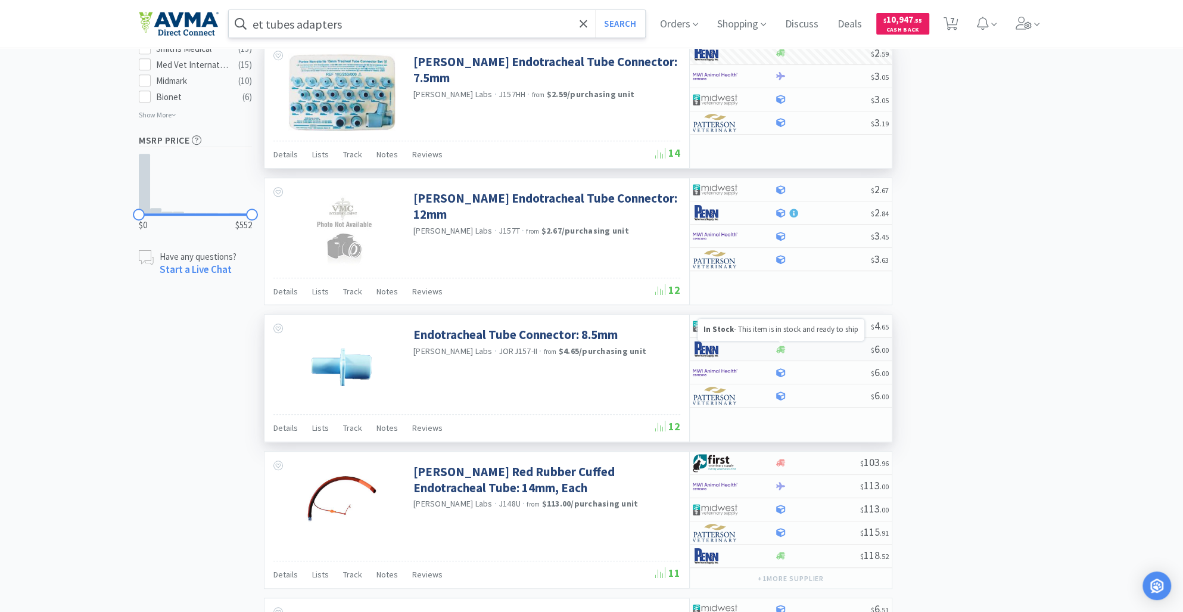
click at [782, 346] on icon at bounding box center [780, 349] width 9 height 7
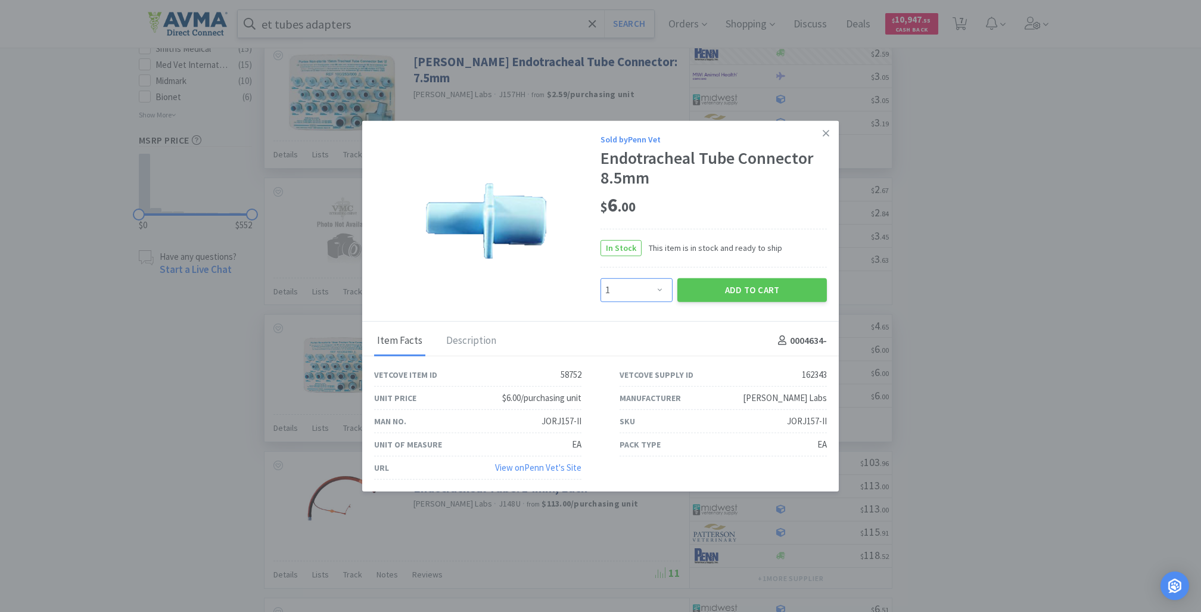
click at [660, 288] on select "Enter Quantity 1 2 3 4 5 6 7 8 9 10 11 12 13 14 15 16 17 18 19 20 Enter Quantity" at bounding box center [637, 290] width 72 height 24
select select "3"
click at [601, 278] on select "Enter Quantity 1 2 3 4 5 6 7 8 9 10 11 12 13 14 15 16 17 18 19 20 Enter Quantity" at bounding box center [637, 290] width 72 height 24
click at [745, 300] on button "Add to Cart" at bounding box center [752, 290] width 150 height 24
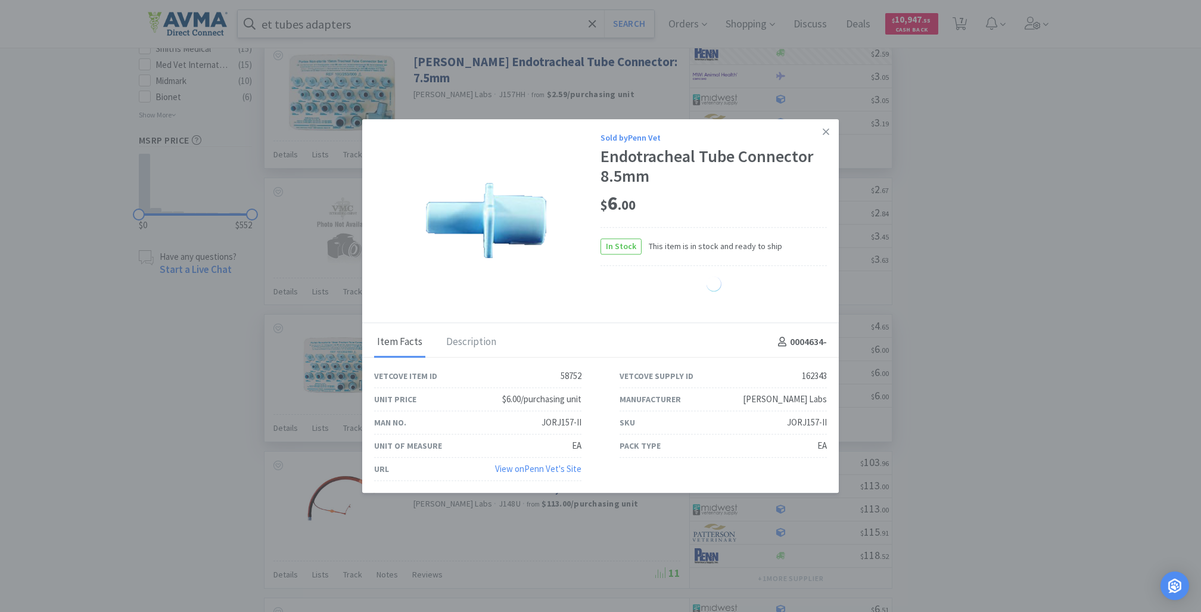
select select "3"
select select "4"
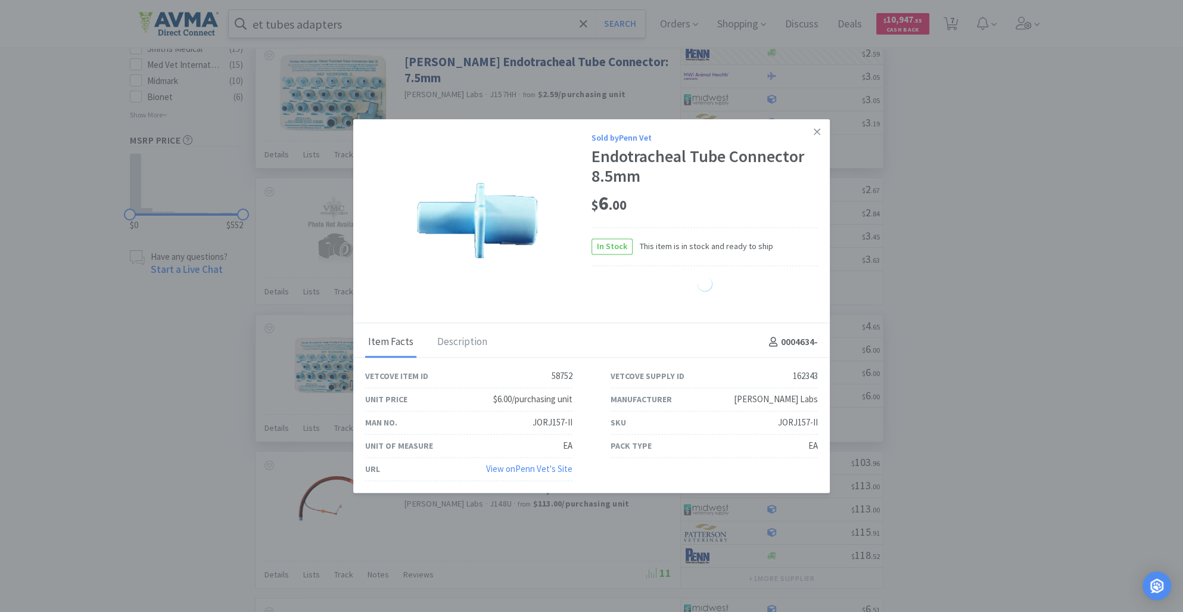
select select "3"
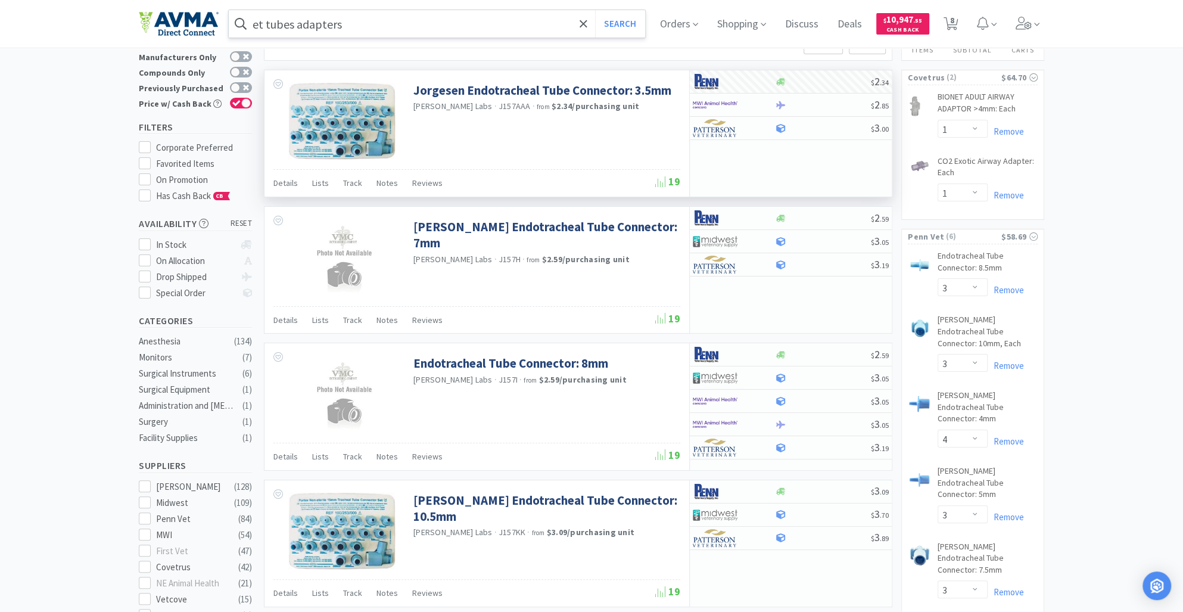
scroll to position [0, 0]
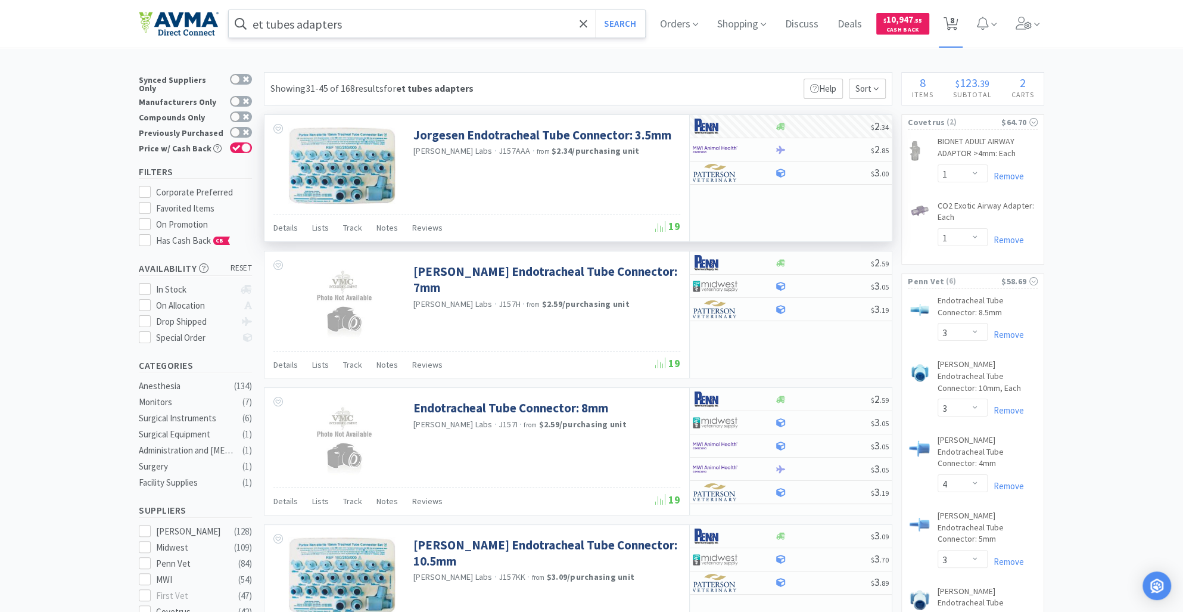
click at [958, 23] on icon at bounding box center [951, 23] width 15 height 13
select select "1"
select select "3"
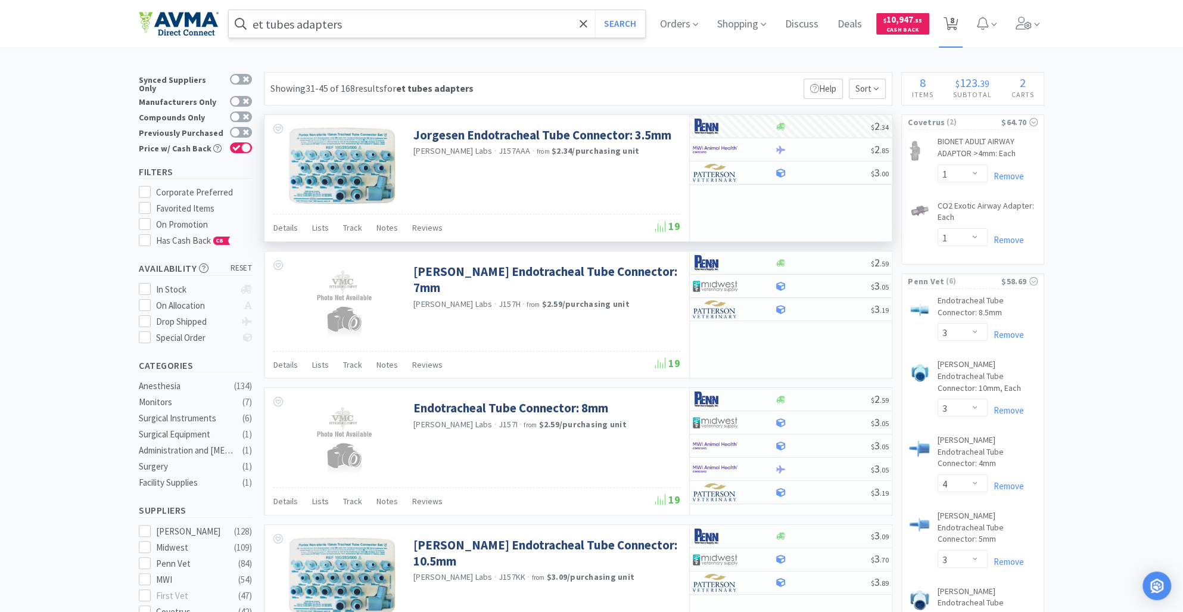
select select "4"
select select "3"
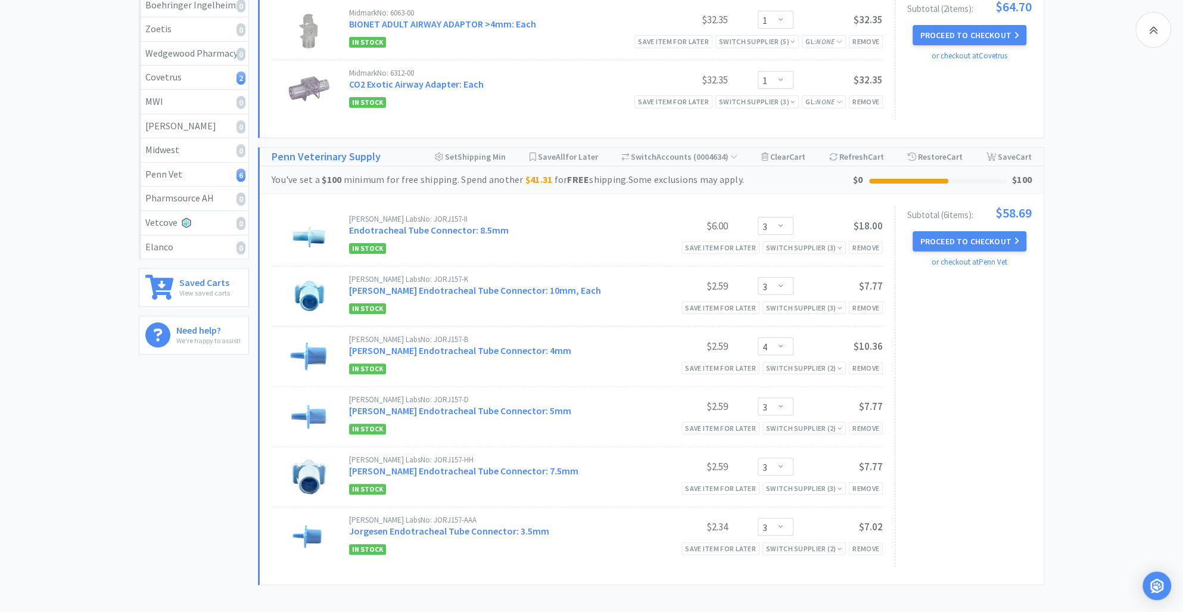
scroll to position [217, 0]
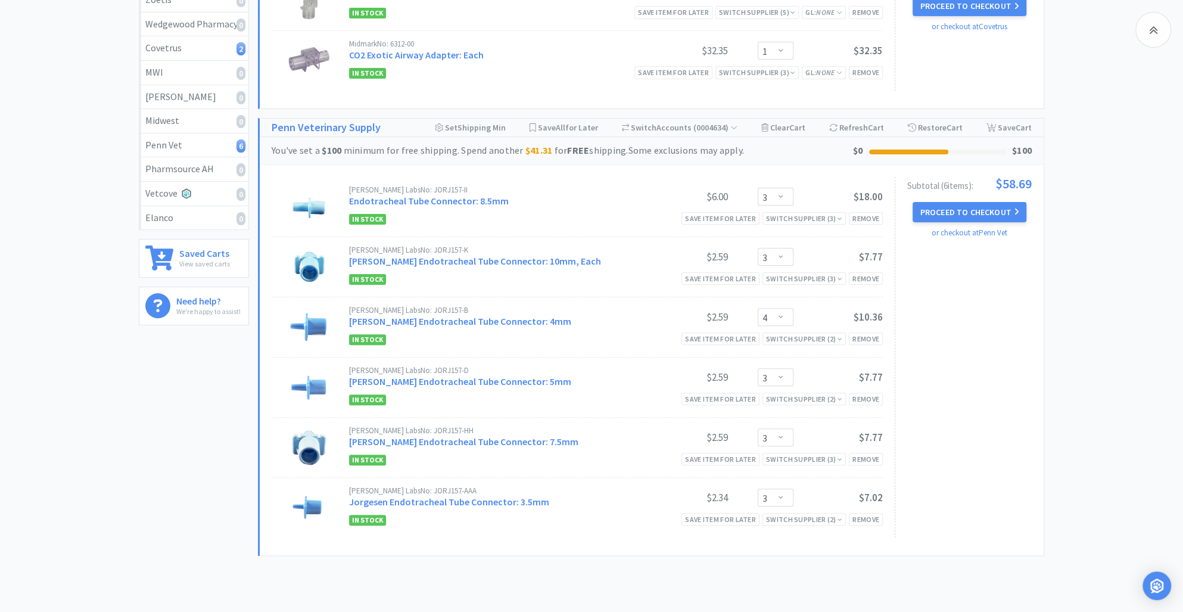
click at [859, 510] on div "[PERSON_NAME] Labs No: JORJ157-AAA Jorgesen Endotracheal Tube Connector: 3.5mm …" at bounding box center [616, 507] width 534 height 40
click at [865, 519] on div "Remove" at bounding box center [866, 519] width 34 height 13
click at [863, 459] on div "Remove" at bounding box center [866, 459] width 34 height 13
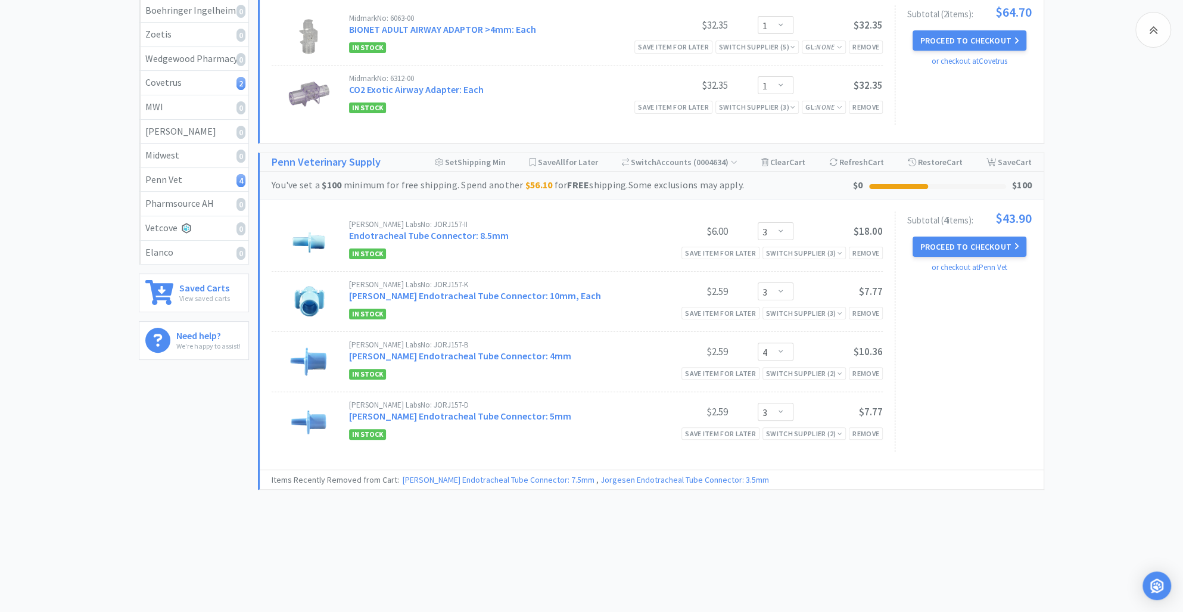
scroll to position [181, 0]
click at [869, 437] on div "Remove" at bounding box center [866, 434] width 34 height 13
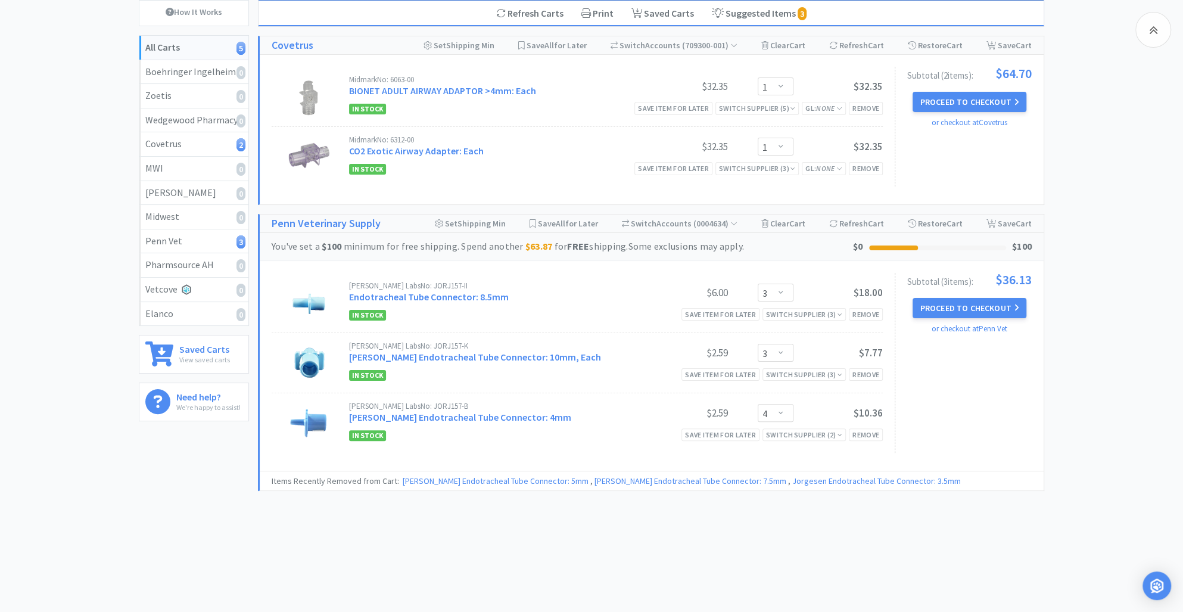
click at [869, 437] on div "Remove" at bounding box center [866, 434] width 34 height 13
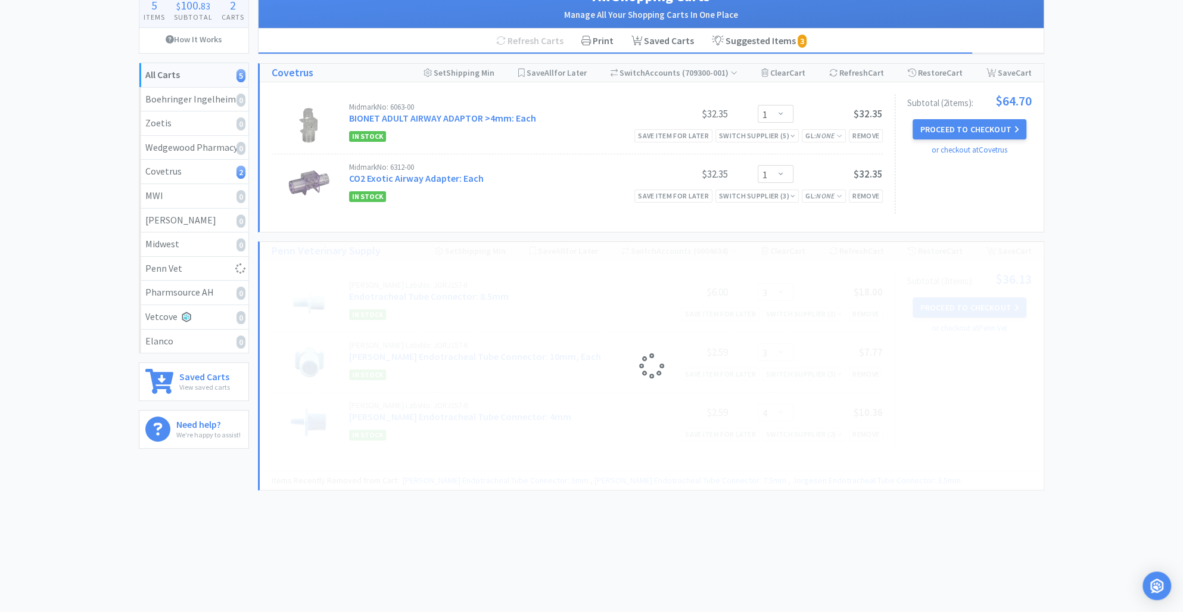
scroll to position [74, 0]
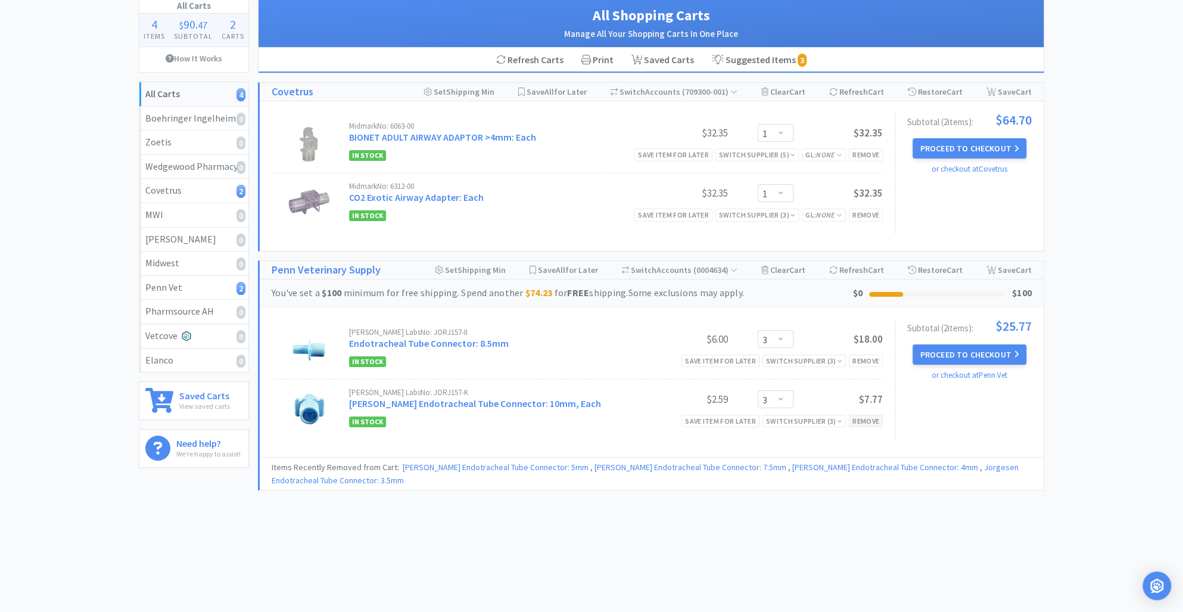
click at [872, 422] on div "Remove" at bounding box center [866, 421] width 34 height 13
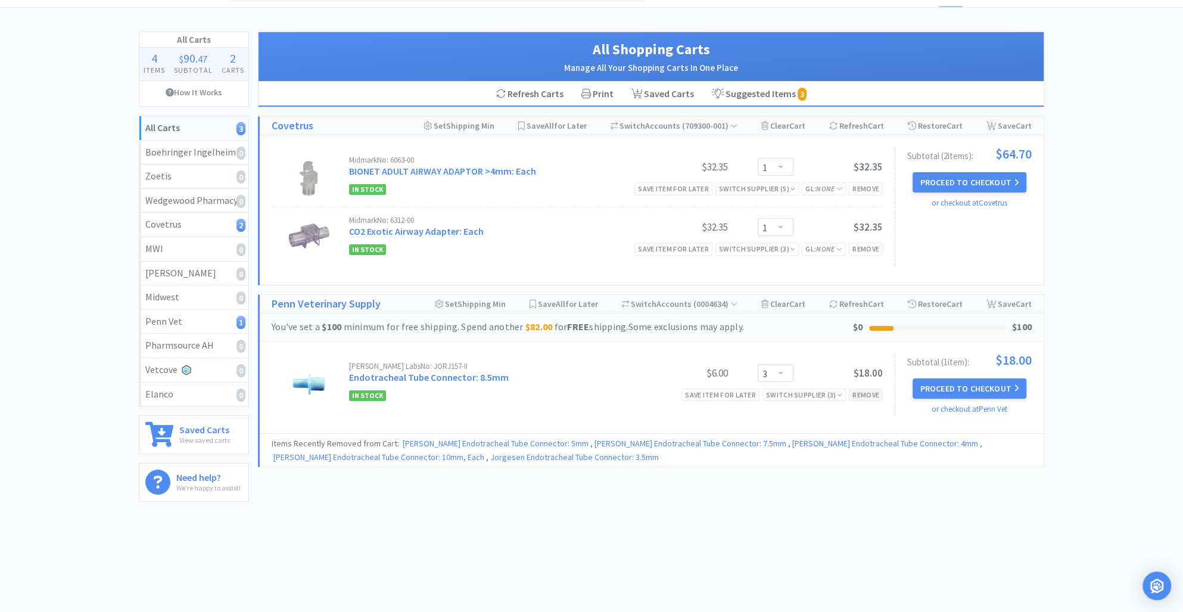
scroll to position [39, 0]
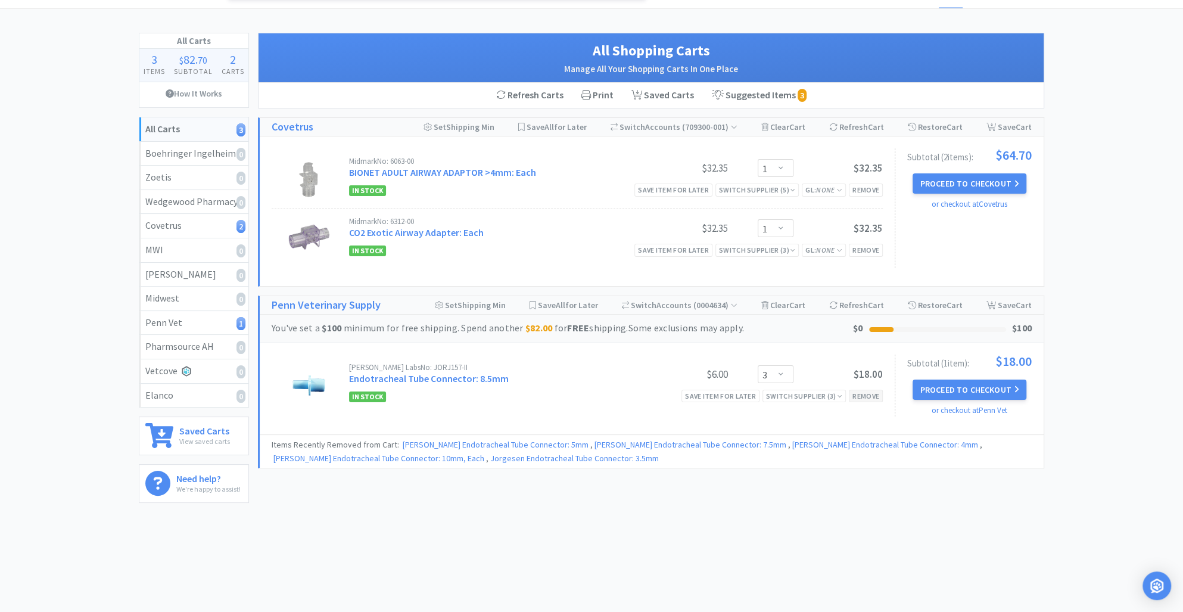
click at [869, 397] on div "Remove" at bounding box center [866, 396] width 34 height 13
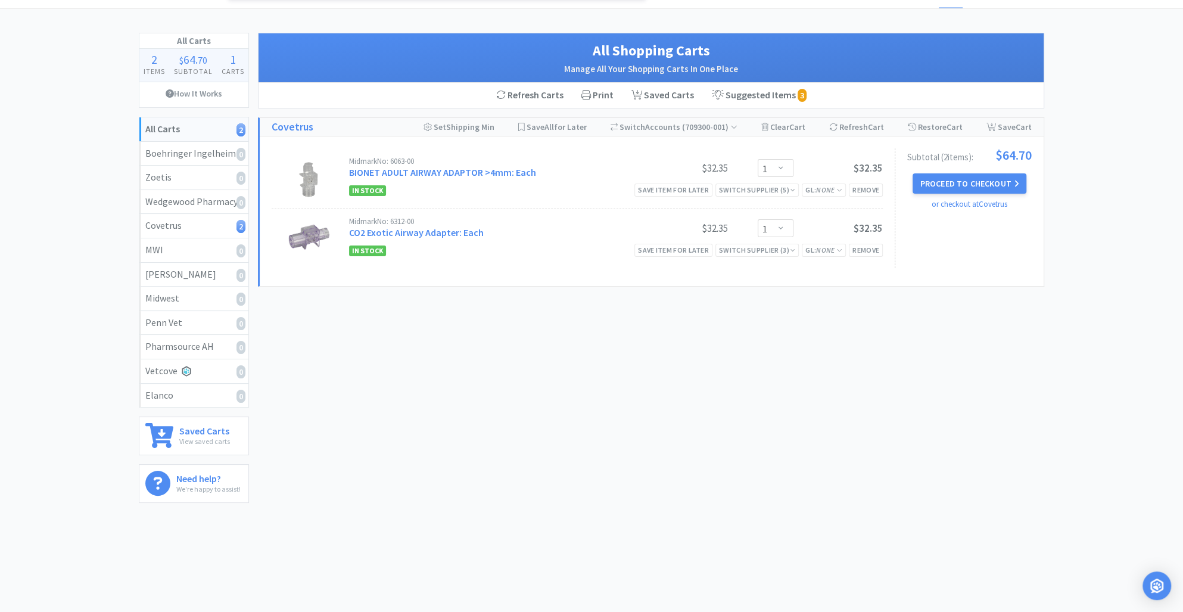
scroll to position [0, 0]
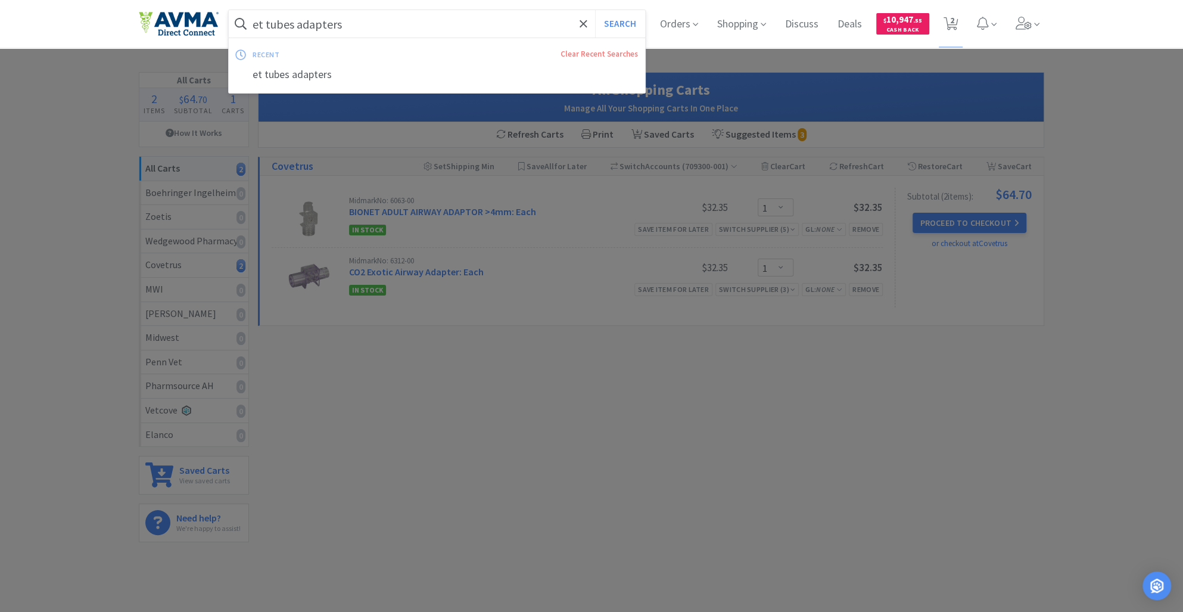
click at [356, 24] on input "et tubes adapters" at bounding box center [437, 23] width 416 height 27
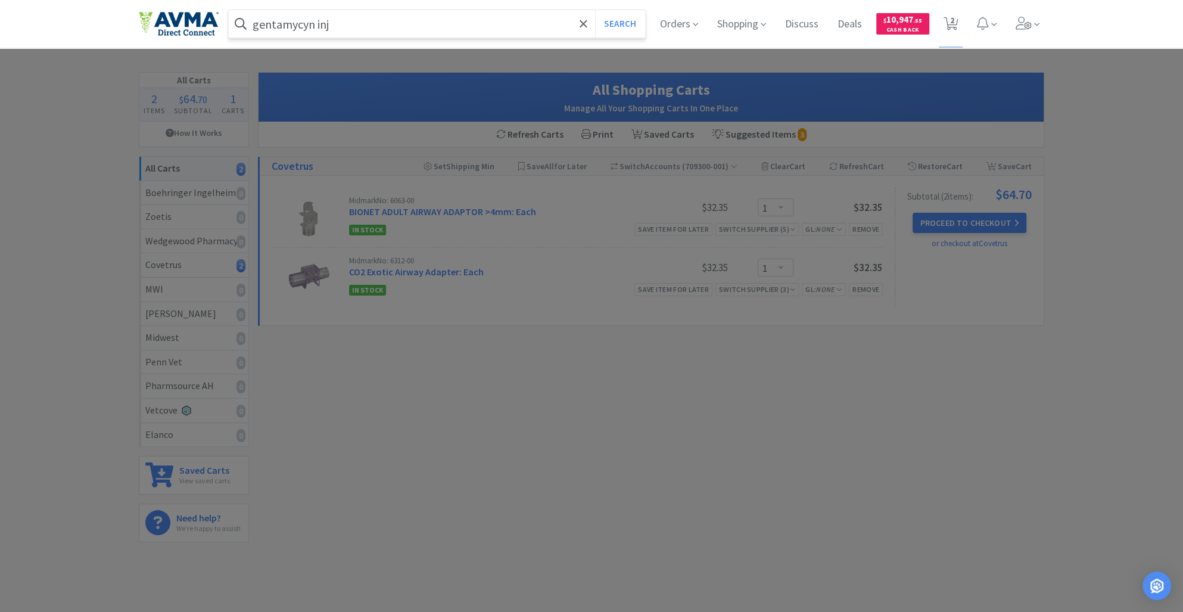
type input "gentamycyn inj"
click at [595, 10] on button "Search" at bounding box center [619, 23] width 49 height 27
select select "1"
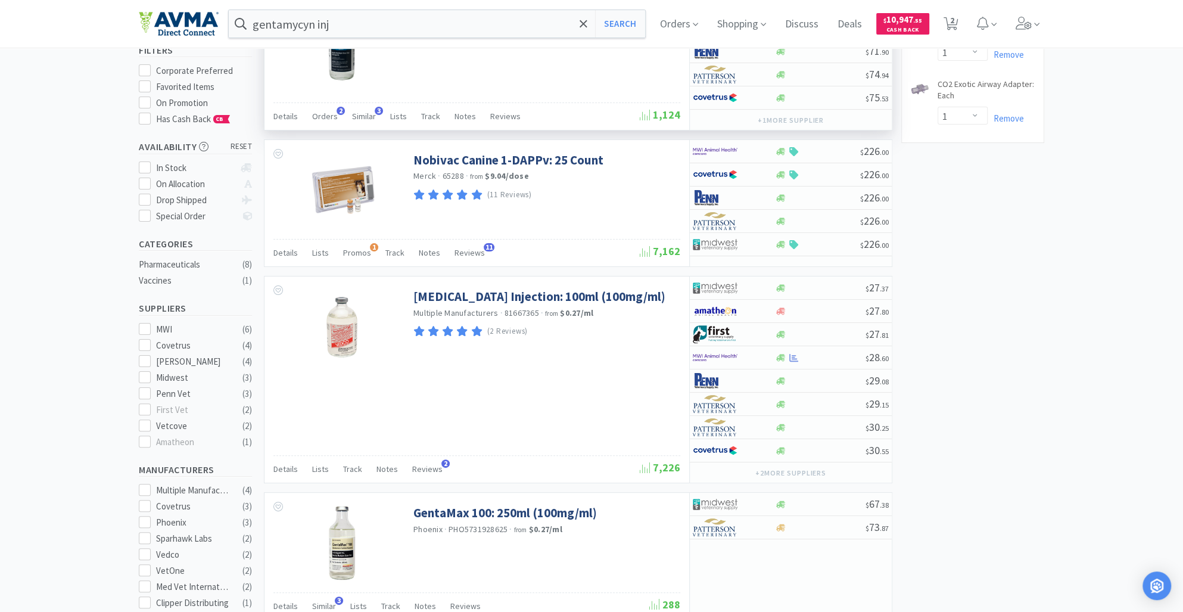
scroll to position [126, 0]
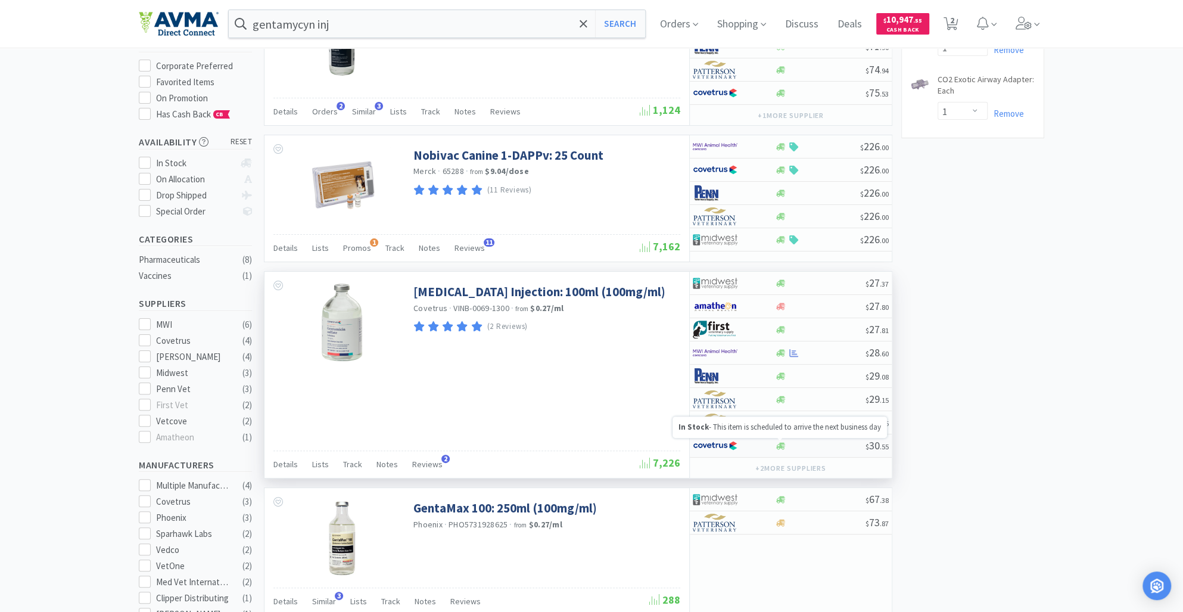
drag, startPoint x: 781, startPoint y: 440, endPoint x: 769, endPoint y: 442, distance: 11.5
click at [769, 442] on div at bounding box center [734, 446] width 82 height 20
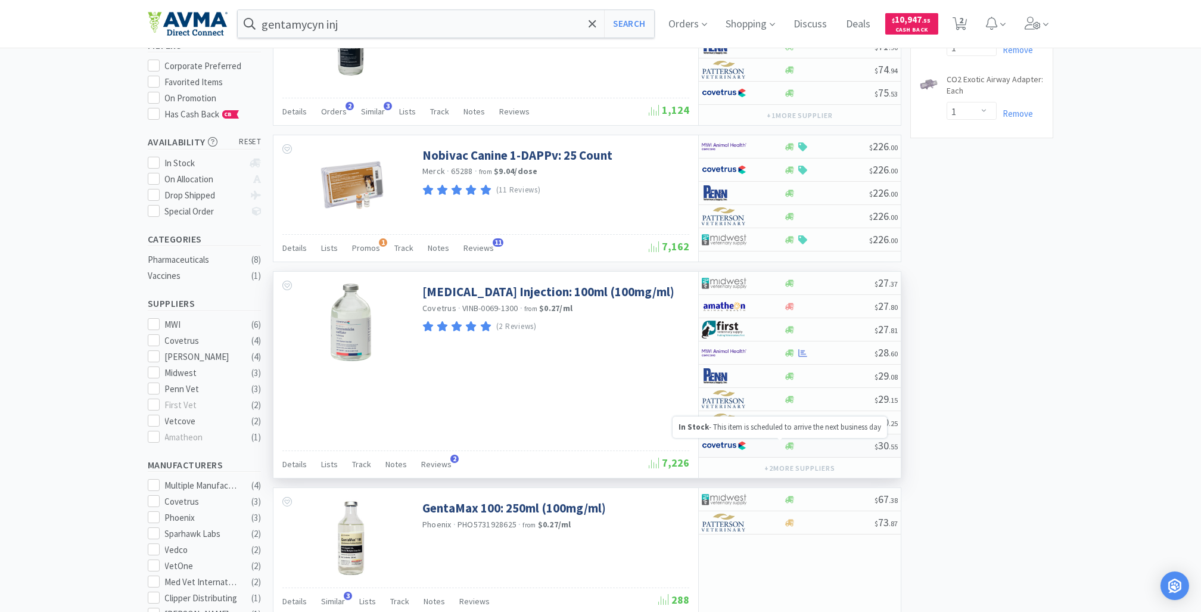
select select "1"
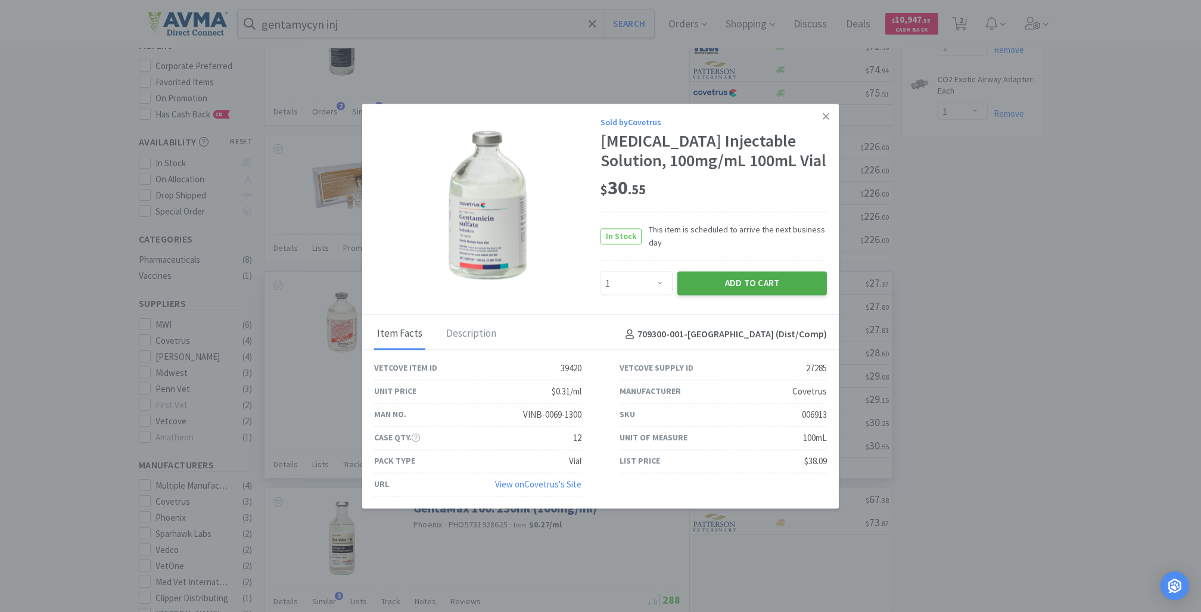
click at [705, 296] on button "Add to Cart" at bounding box center [752, 284] width 150 height 24
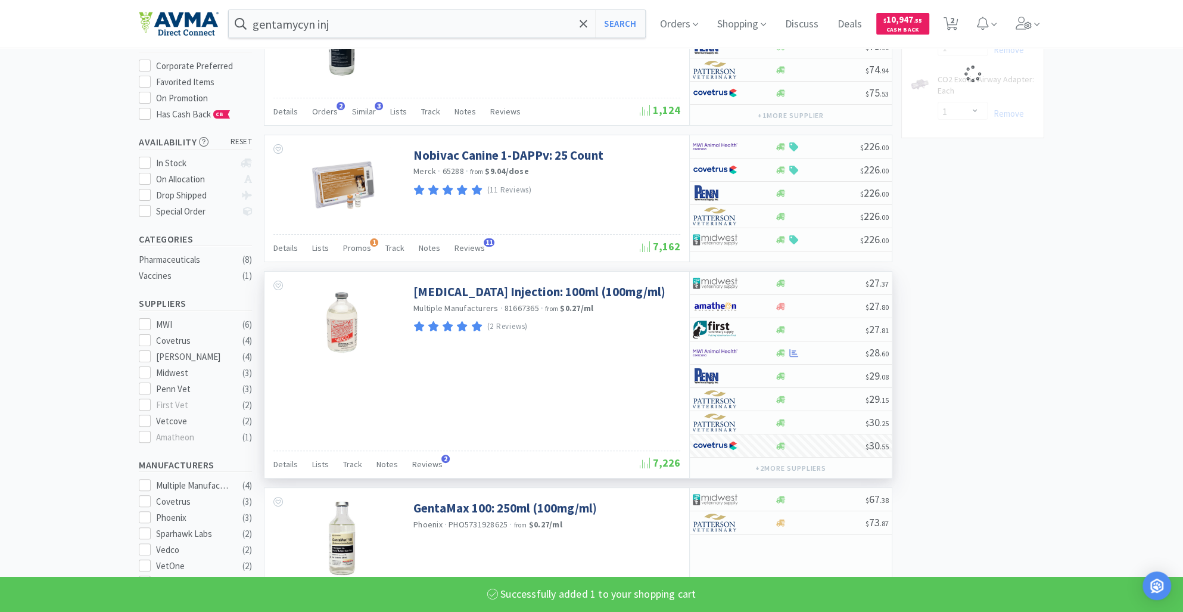
select select "1"
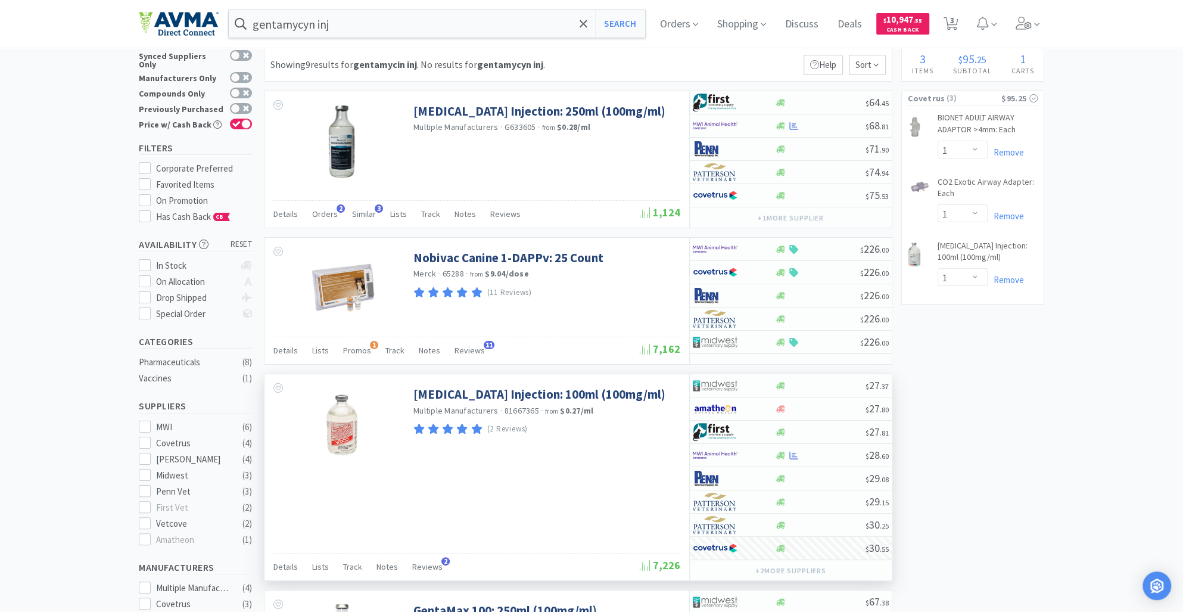
scroll to position [0, 0]
